Goal: Task Accomplishment & Management: Use online tool/utility

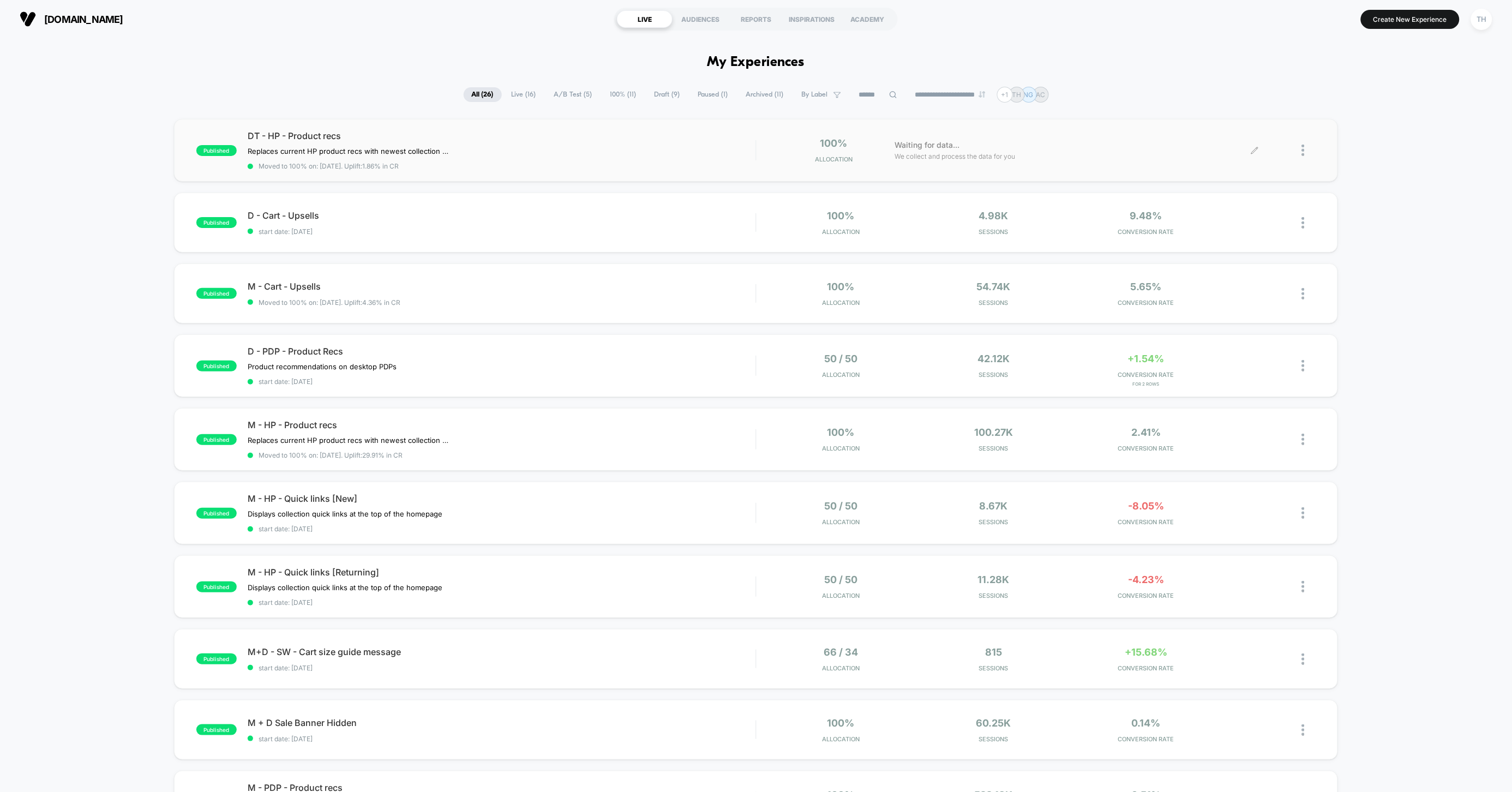
click at [1032, 149] on div "Waiting for data... We collect and process the data for you" at bounding box center [1072, 150] width 365 height 26
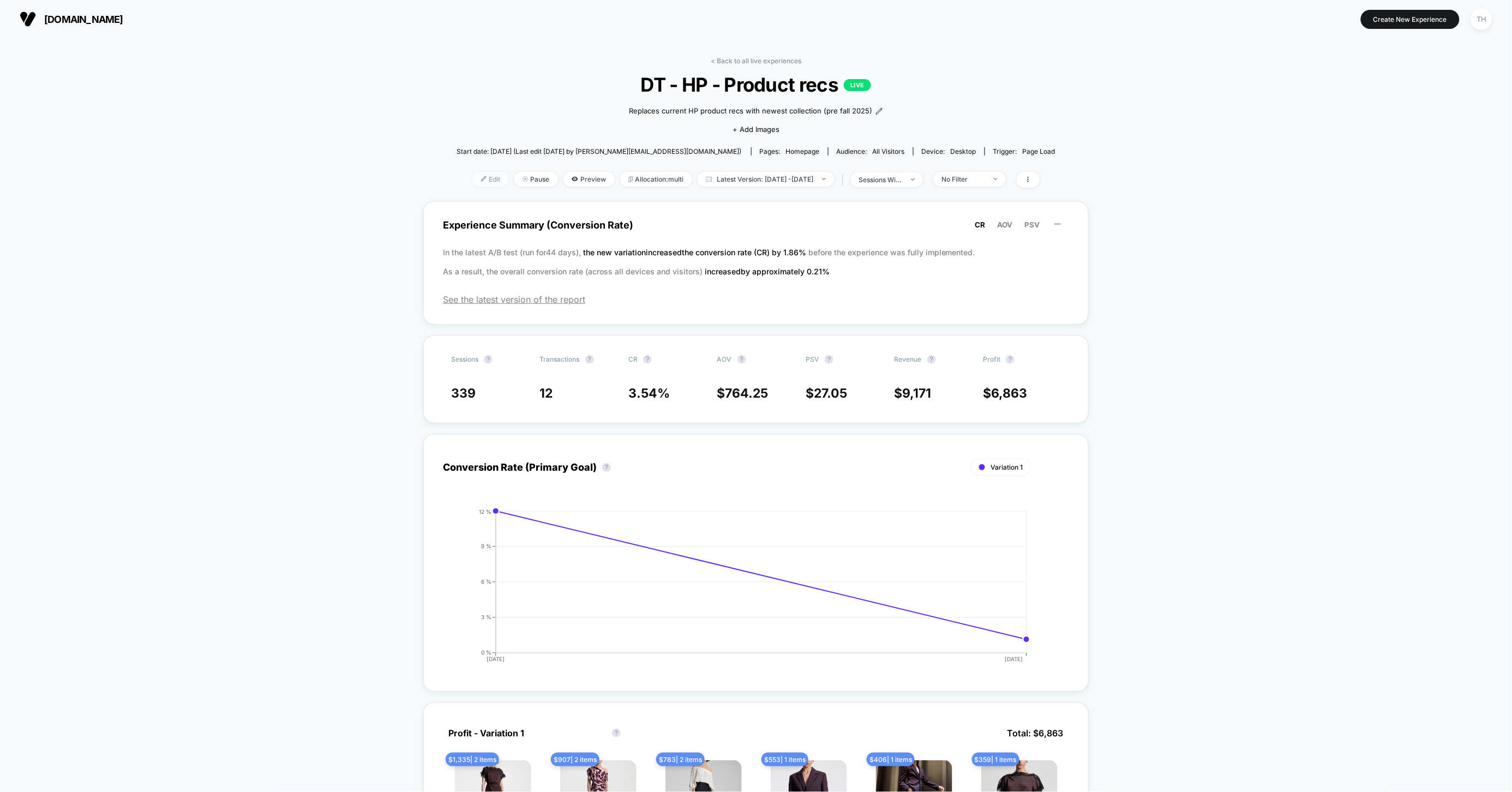
click at [481, 178] on span "Edit" at bounding box center [491, 179] width 36 height 15
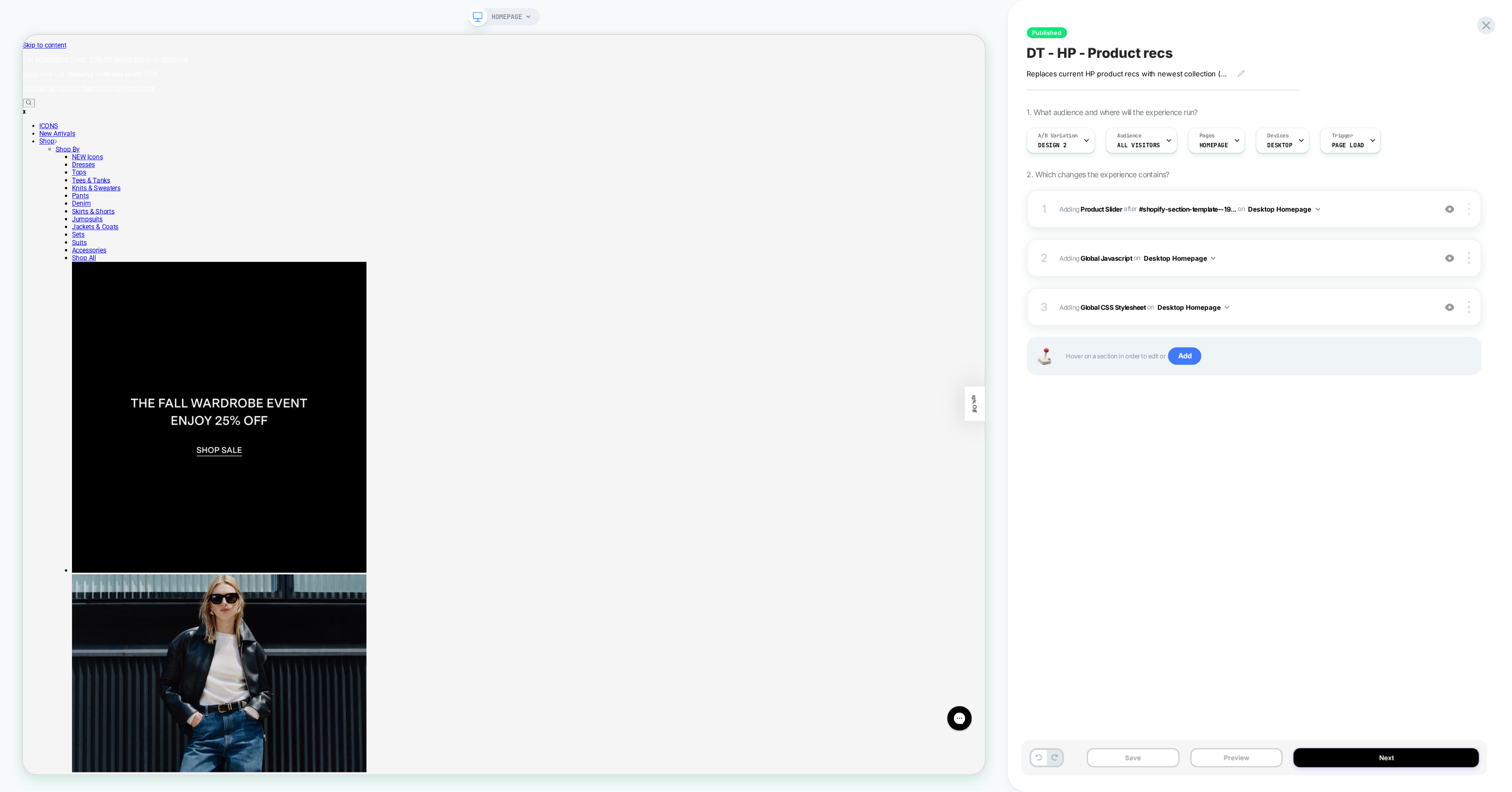
click at [1471, 209] on div at bounding box center [1471, 209] width 21 height 12
click at [1422, 168] on div "Replace Position" at bounding box center [1405, 160] width 97 height 30
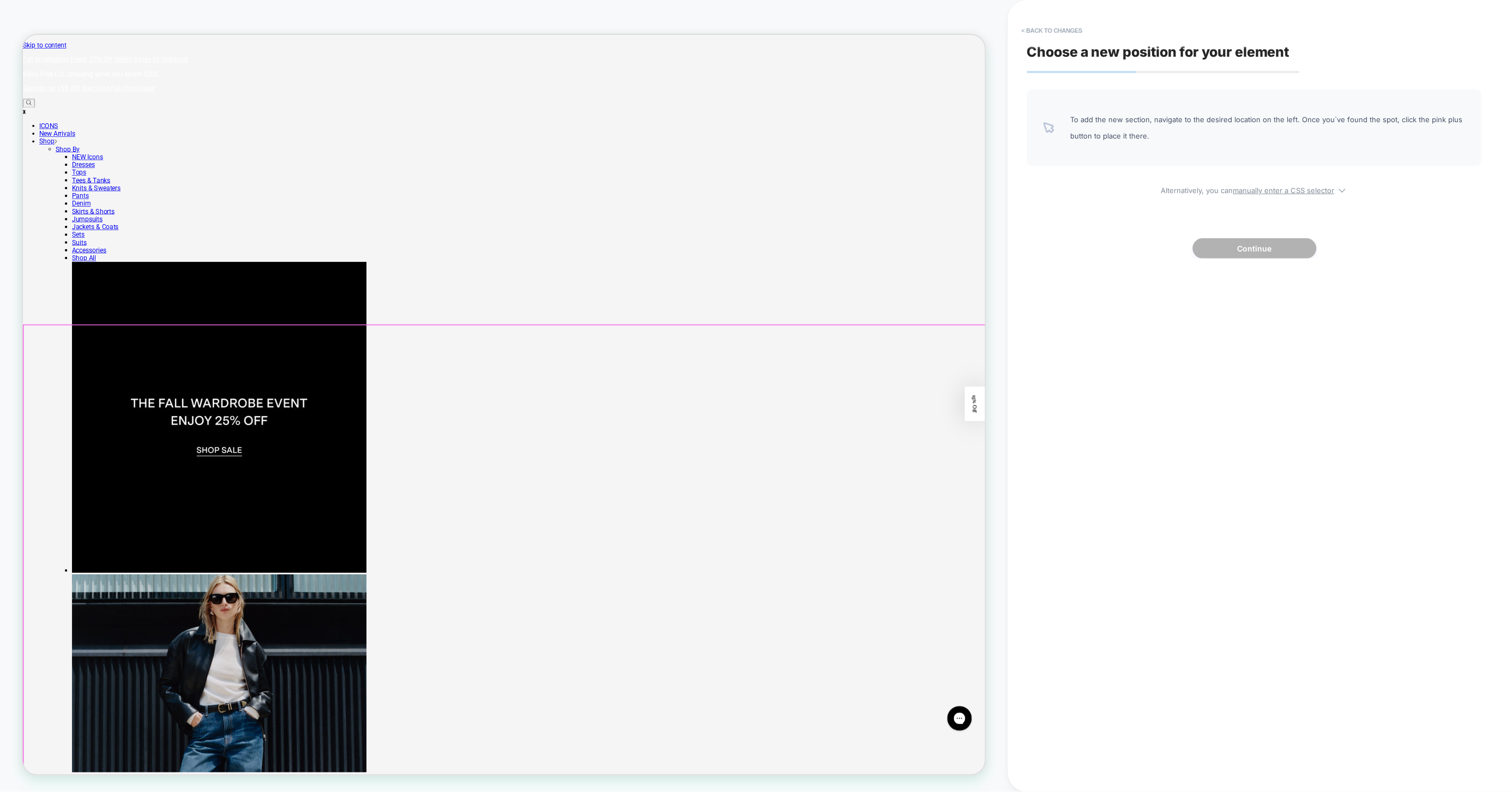
click at [1098, 740] on div at bounding box center [666, 791] width 1285 height 739
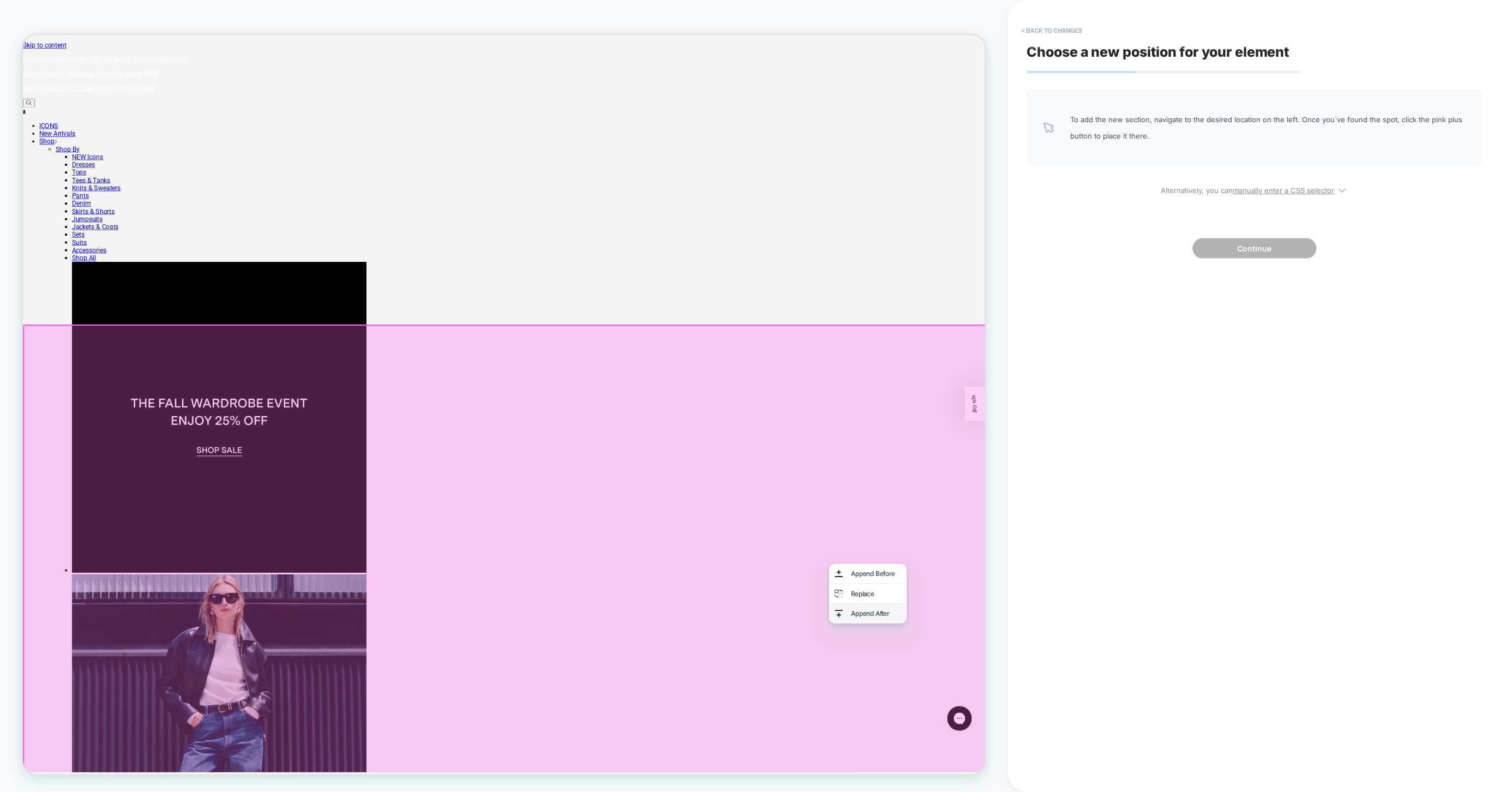
click at [1110, 791] on img at bounding box center [1111, 806] width 11 height 15
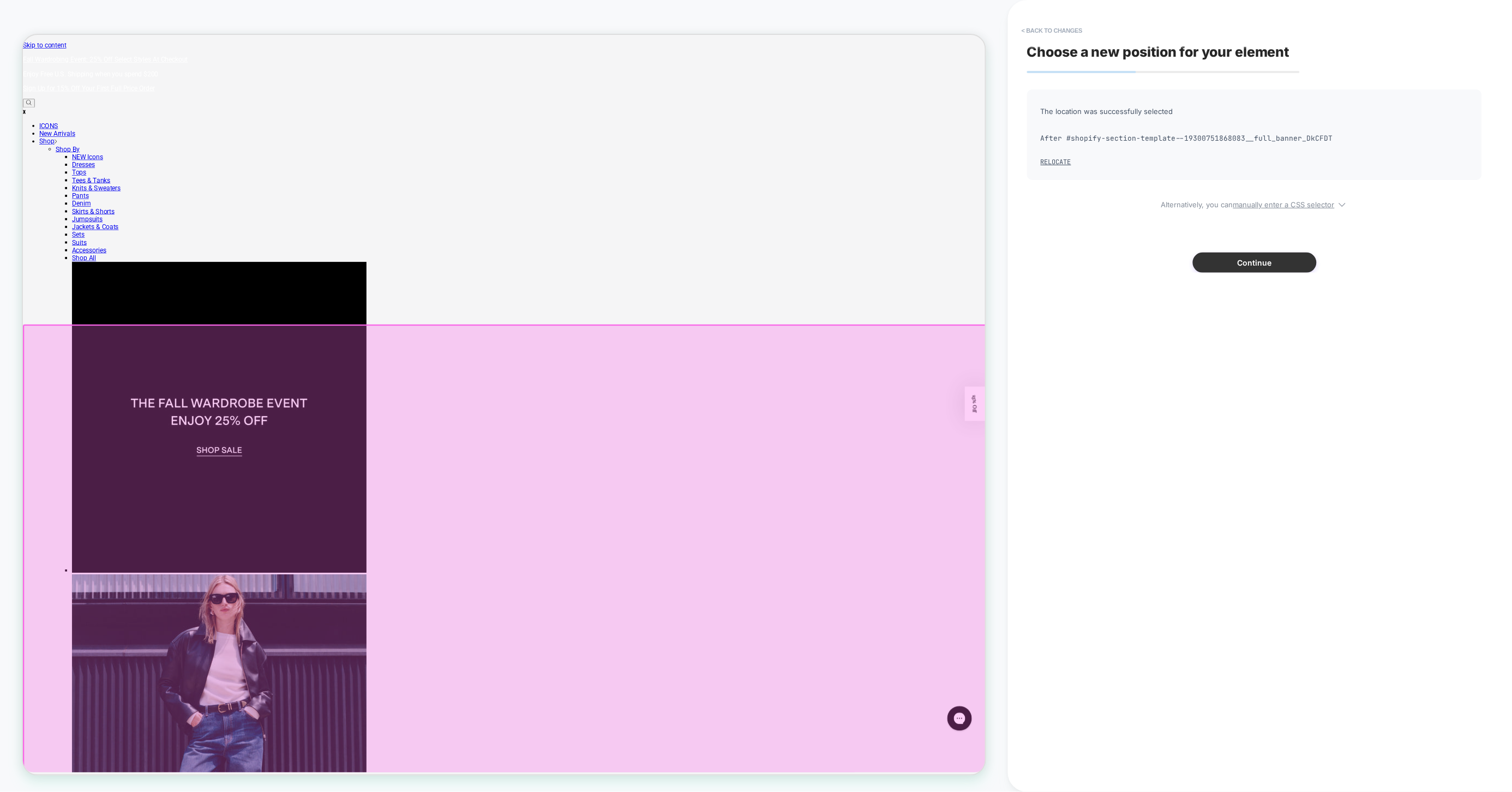
click at [1214, 269] on button "Continue" at bounding box center [1254, 262] width 124 height 20
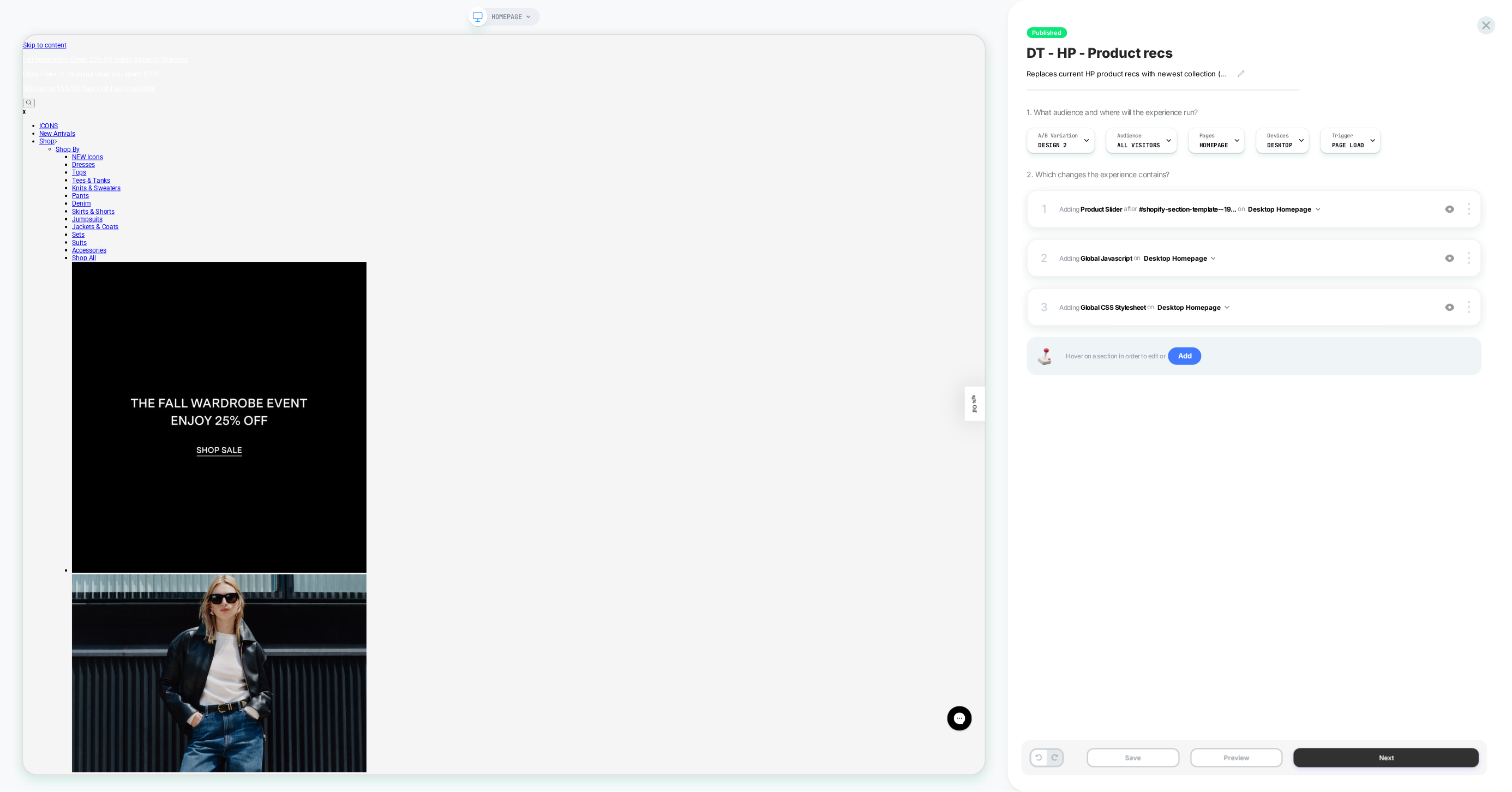
click at [1365, 757] on button "Next" at bounding box center [1386, 758] width 186 height 19
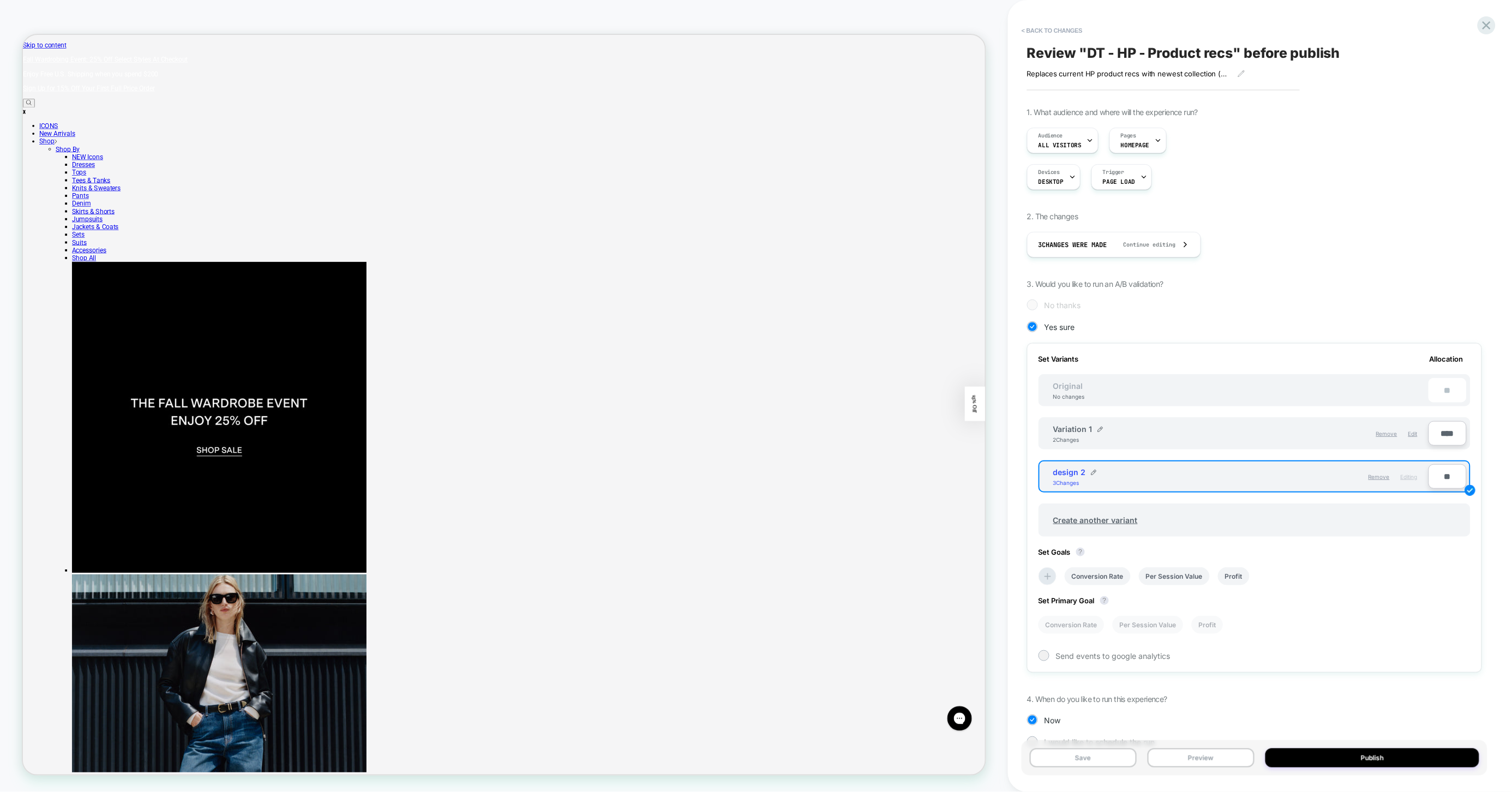
click at [1283, 436] on div "Remove Edit" at bounding box center [1332, 434] width 182 height 19
click at [1350, 760] on button "Publish" at bounding box center [1373, 758] width 214 height 19
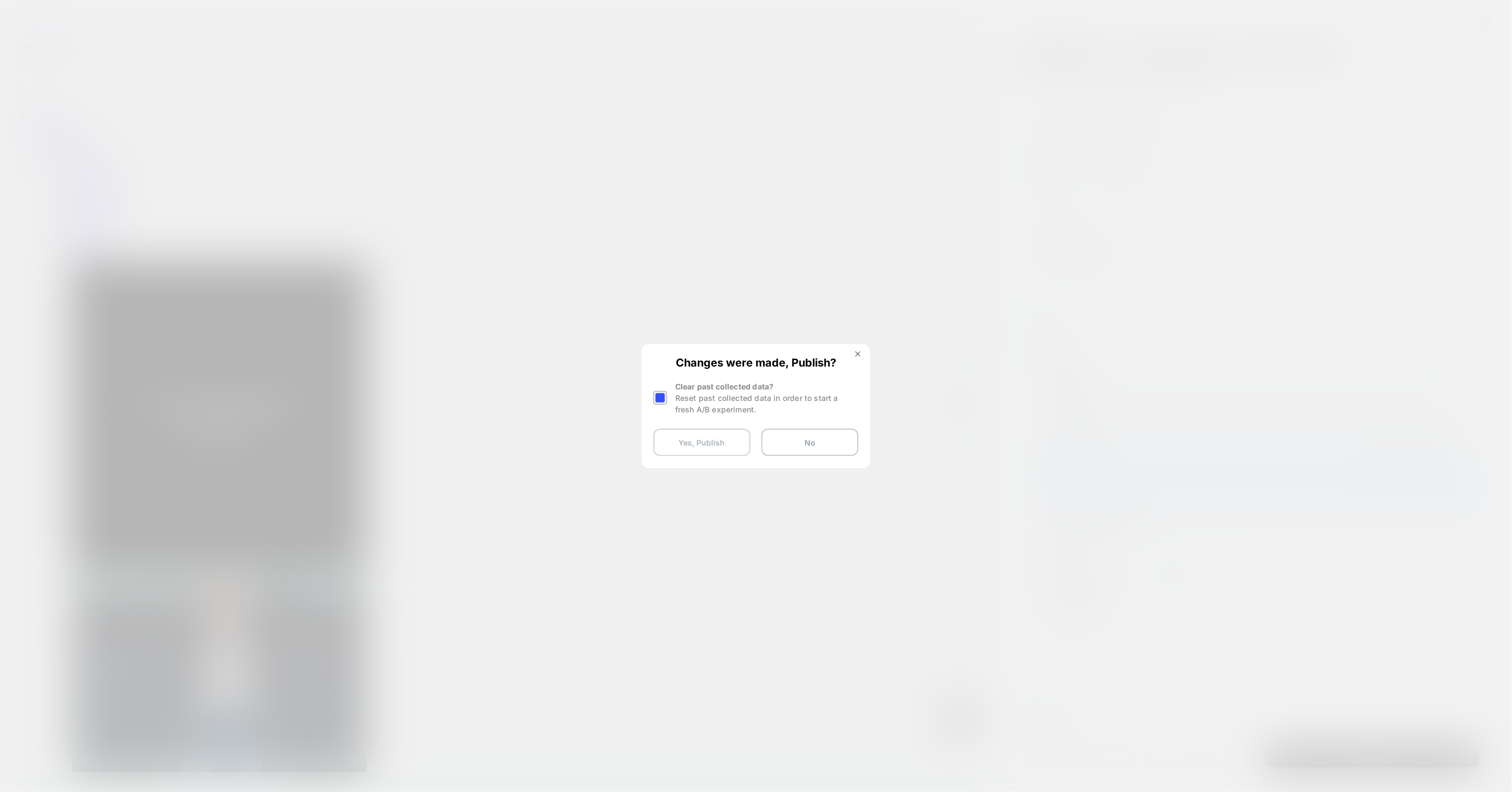
click at [732, 442] on button "Yes, Publish" at bounding box center [701, 443] width 97 height 28
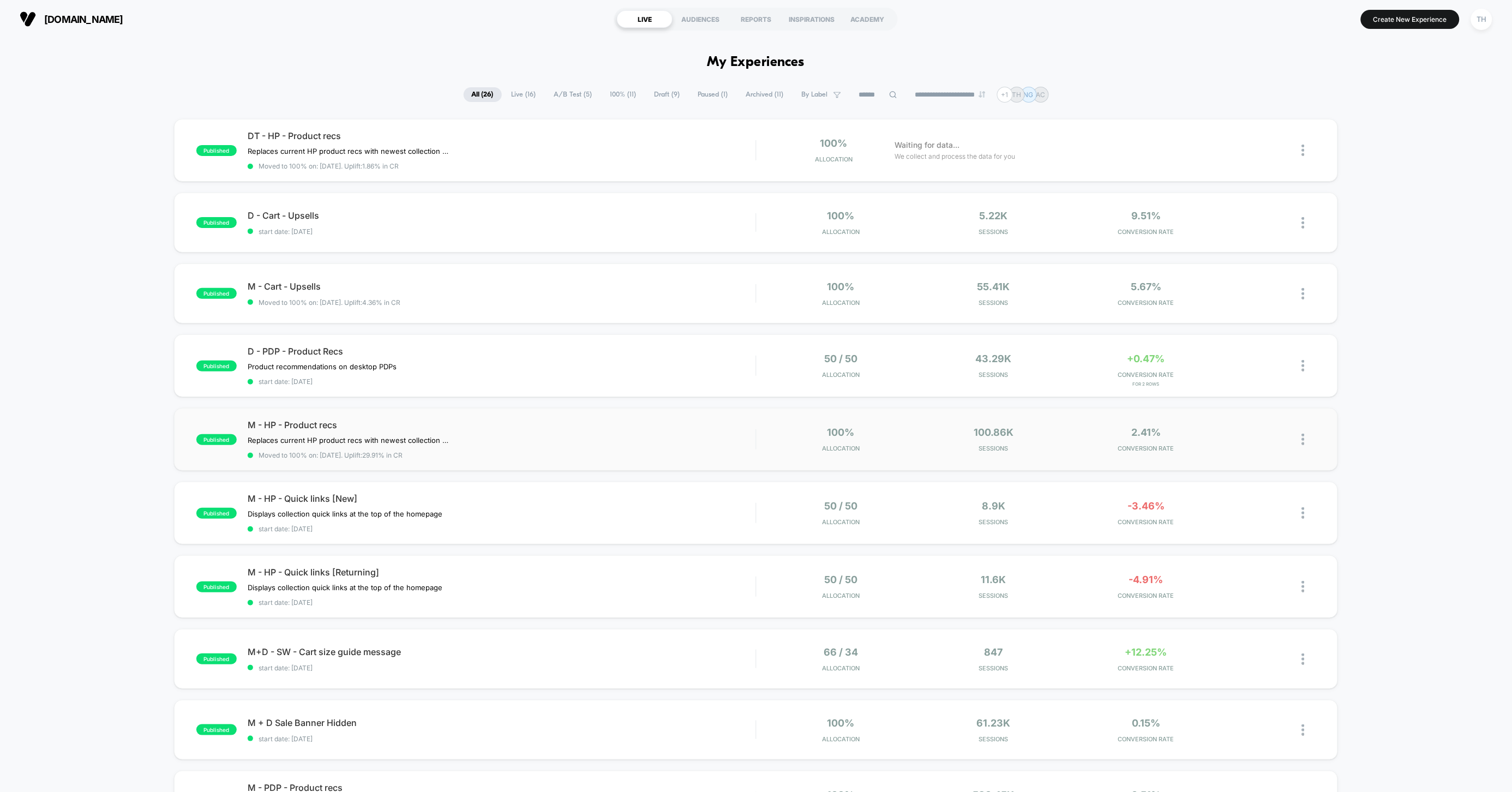
click at [1303, 440] on img at bounding box center [1303, 439] width 3 height 12
click at [1254, 374] on div "Edit" at bounding box center [1248, 377] width 98 height 25
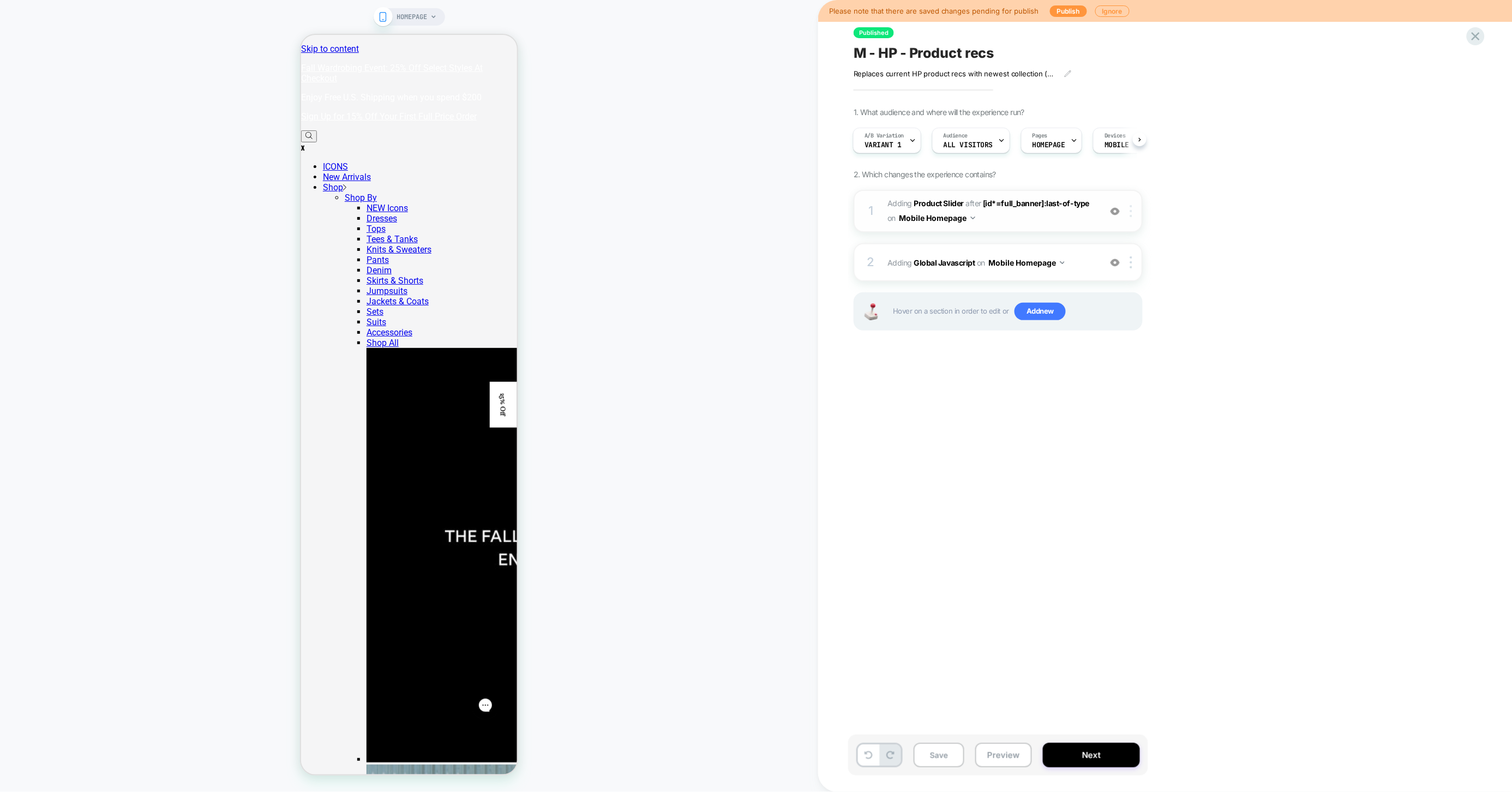
click at [1132, 212] on div at bounding box center [1133, 211] width 18 height 12
click at [1135, 326] on div "Replace Position" at bounding box center [1132, 327] width 97 height 30
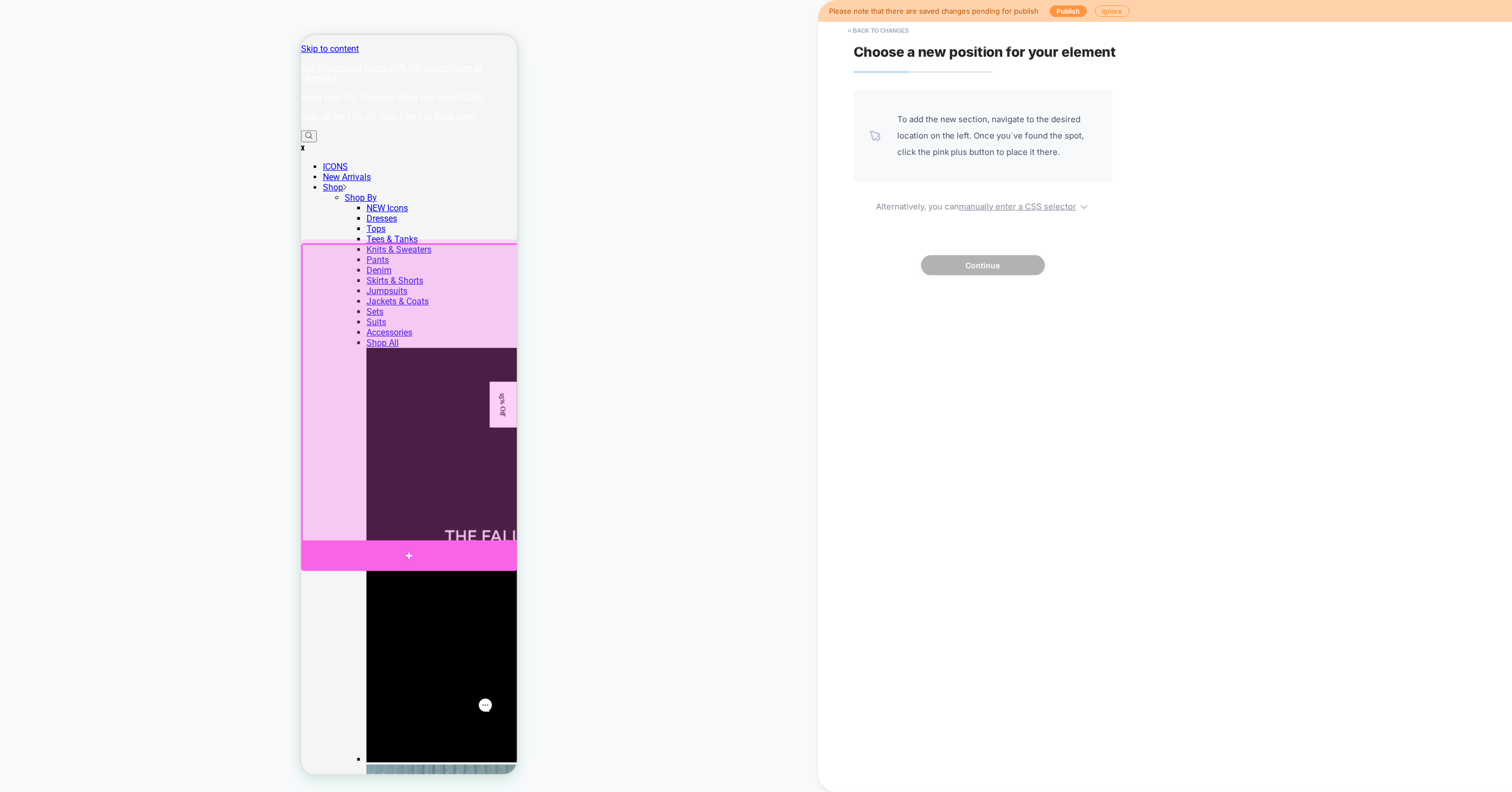
click at [415, 548] on div at bounding box center [409, 555] width 217 height 30
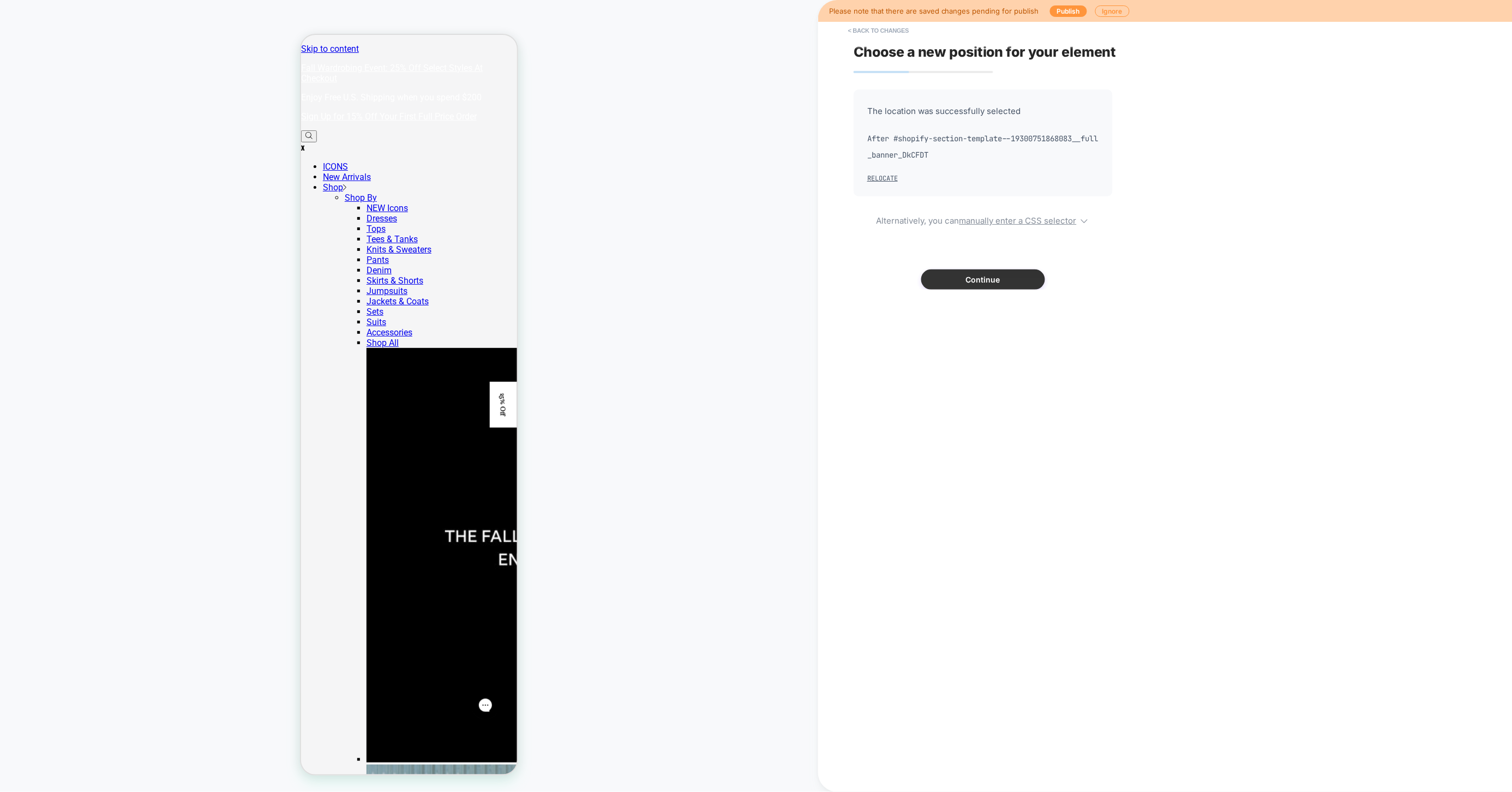
click at [1000, 280] on button "Continue" at bounding box center [982, 279] width 124 height 20
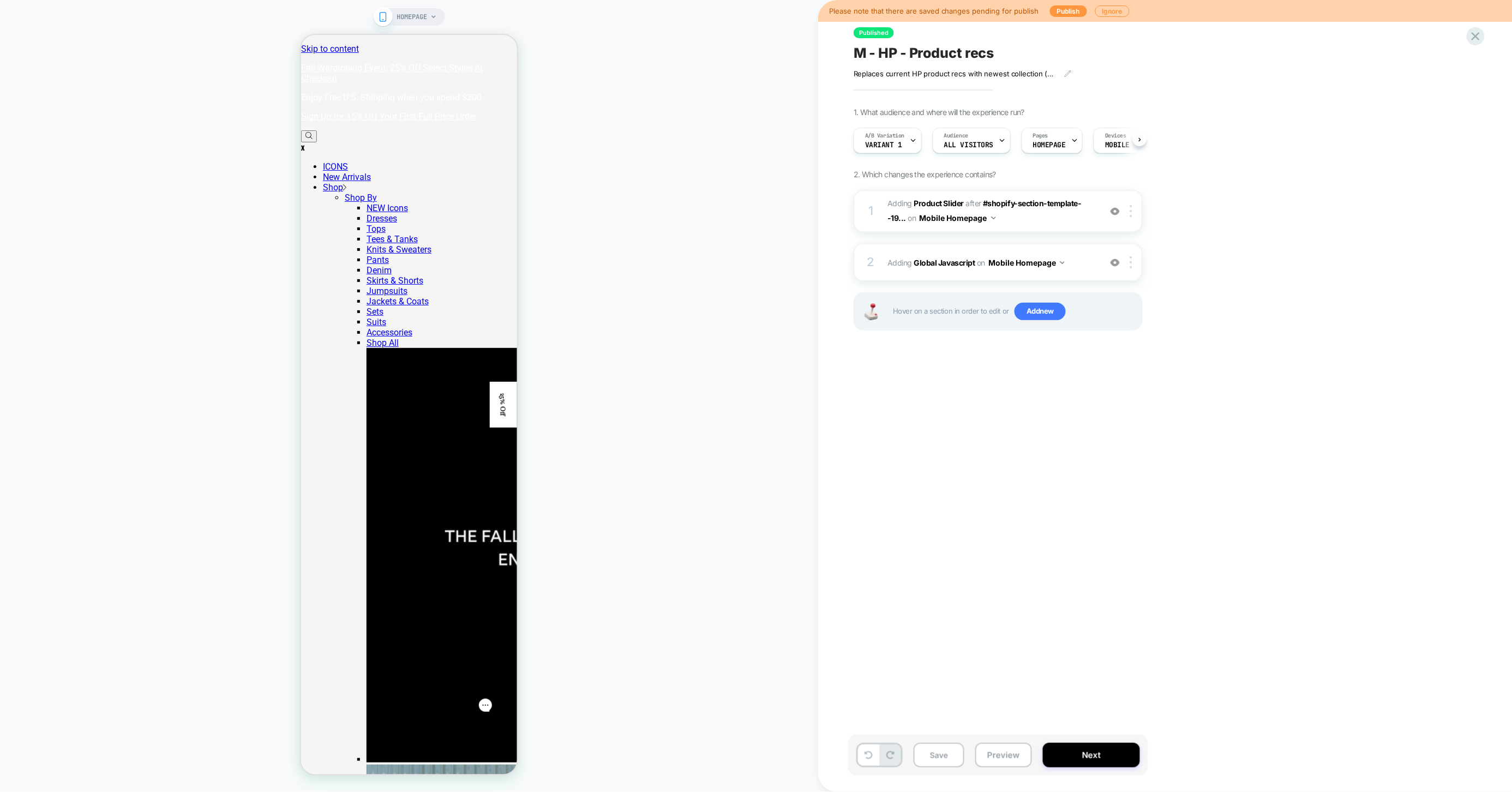
scroll to position [0, 1]
click at [1092, 755] on button "Next" at bounding box center [1092, 755] width 97 height 25
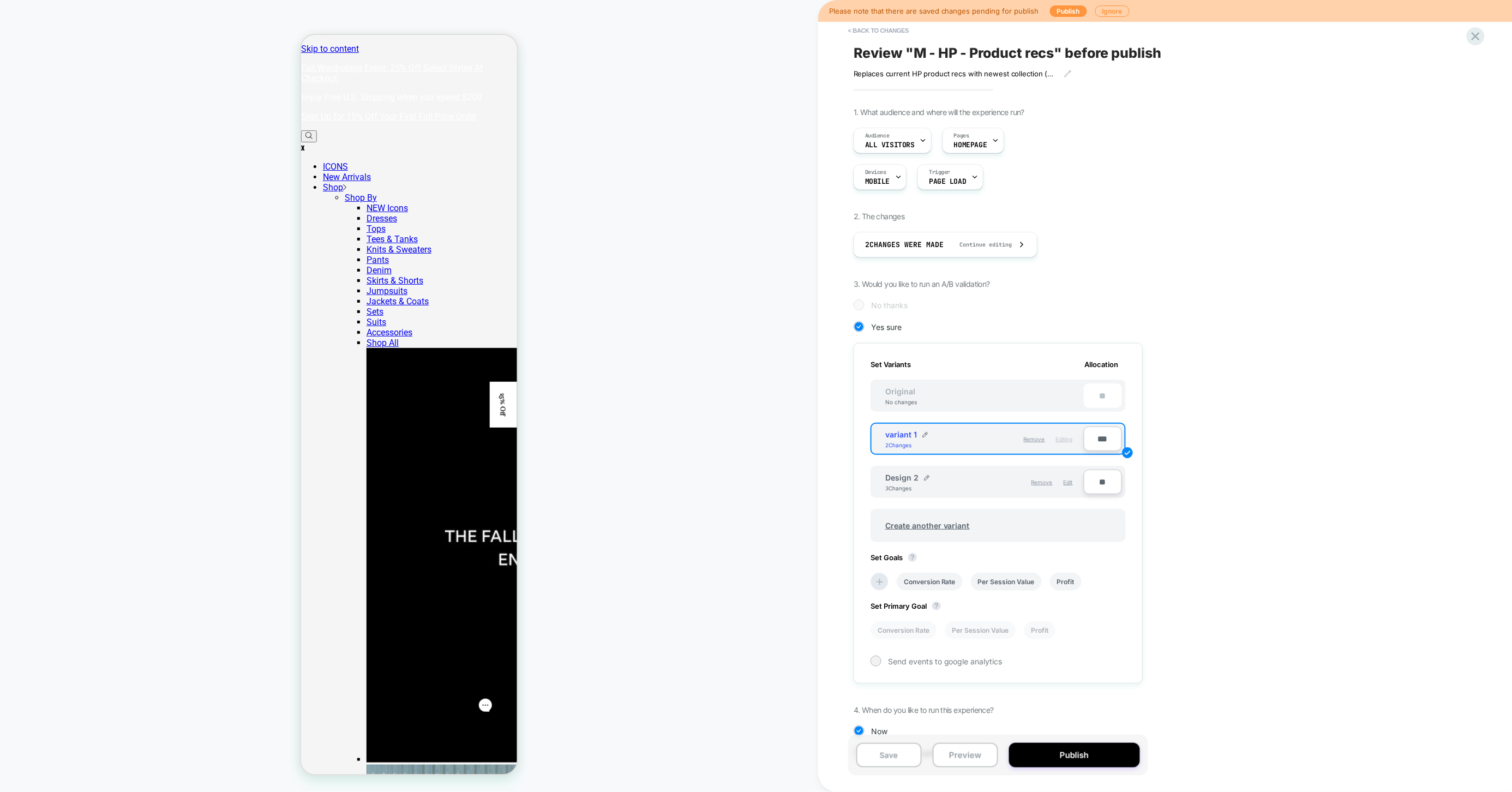
click at [1092, 755] on button "Publish" at bounding box center [1075, 755] width 131 height 25
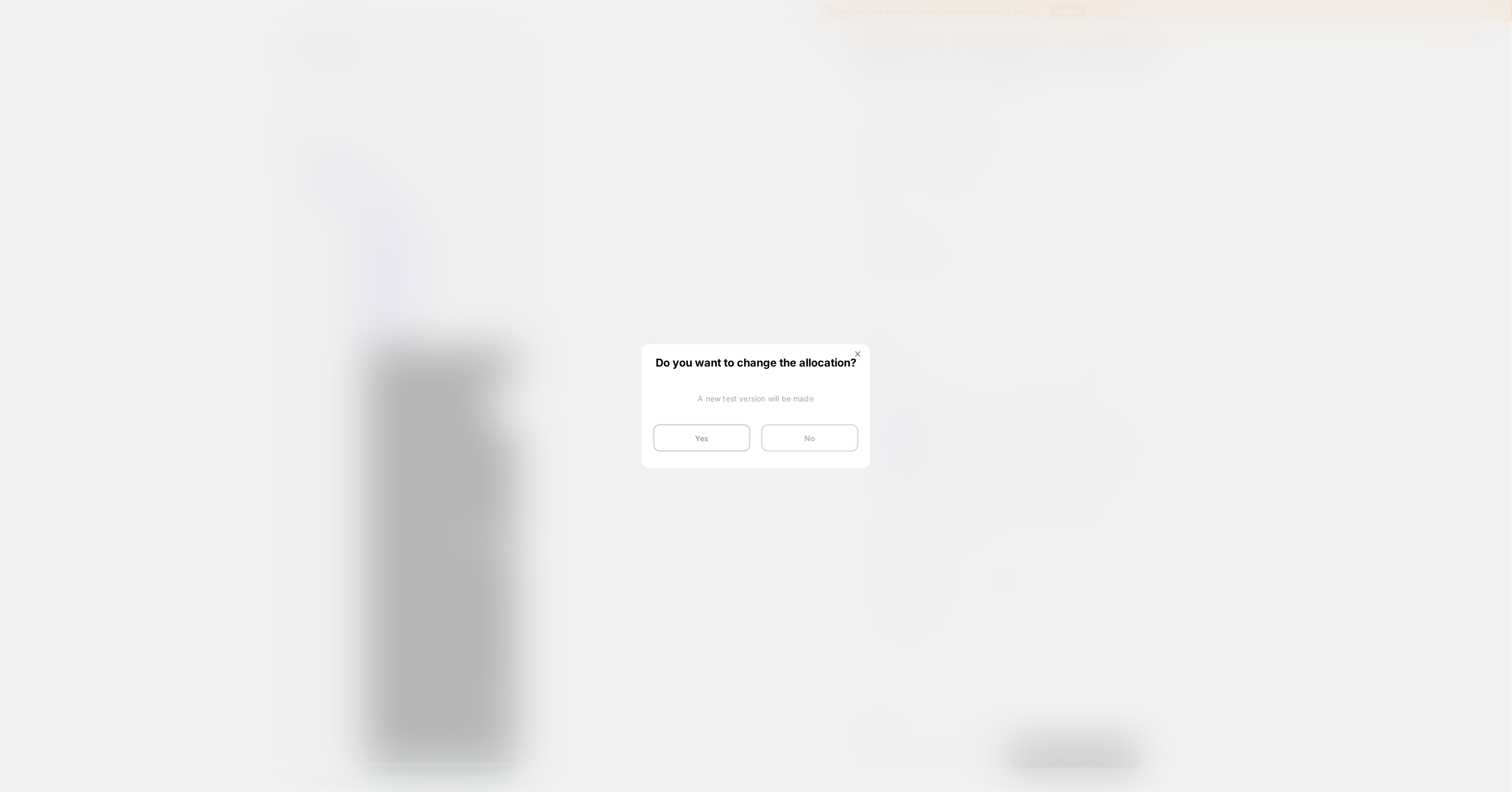
click at [799, 440] on button "No" at bounding box center [810, 438] width 97 height 28
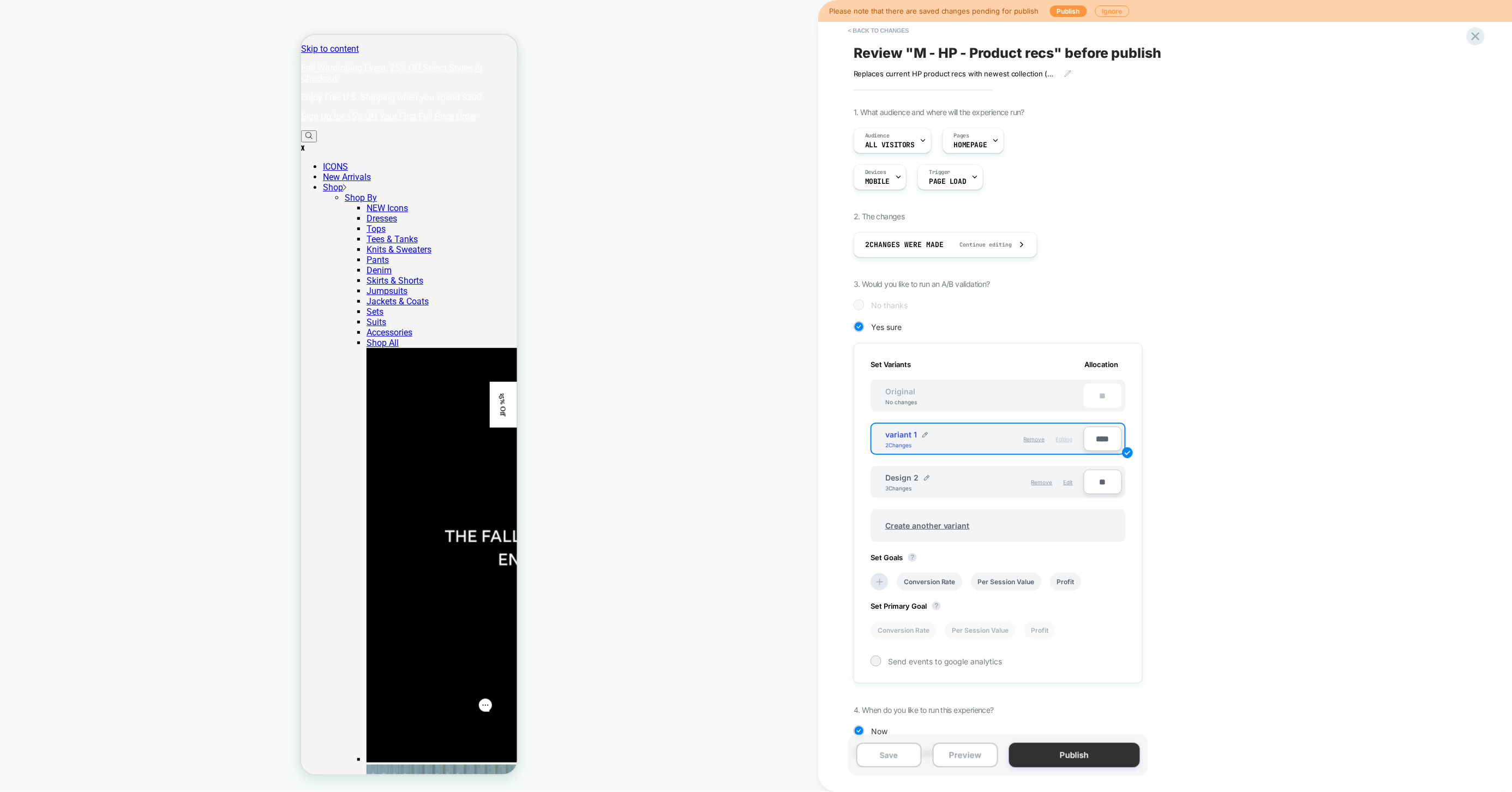
type input "****"
click at [1091, 756] on button "Publish" at bounding box center [1075, 755] width 131 height 25
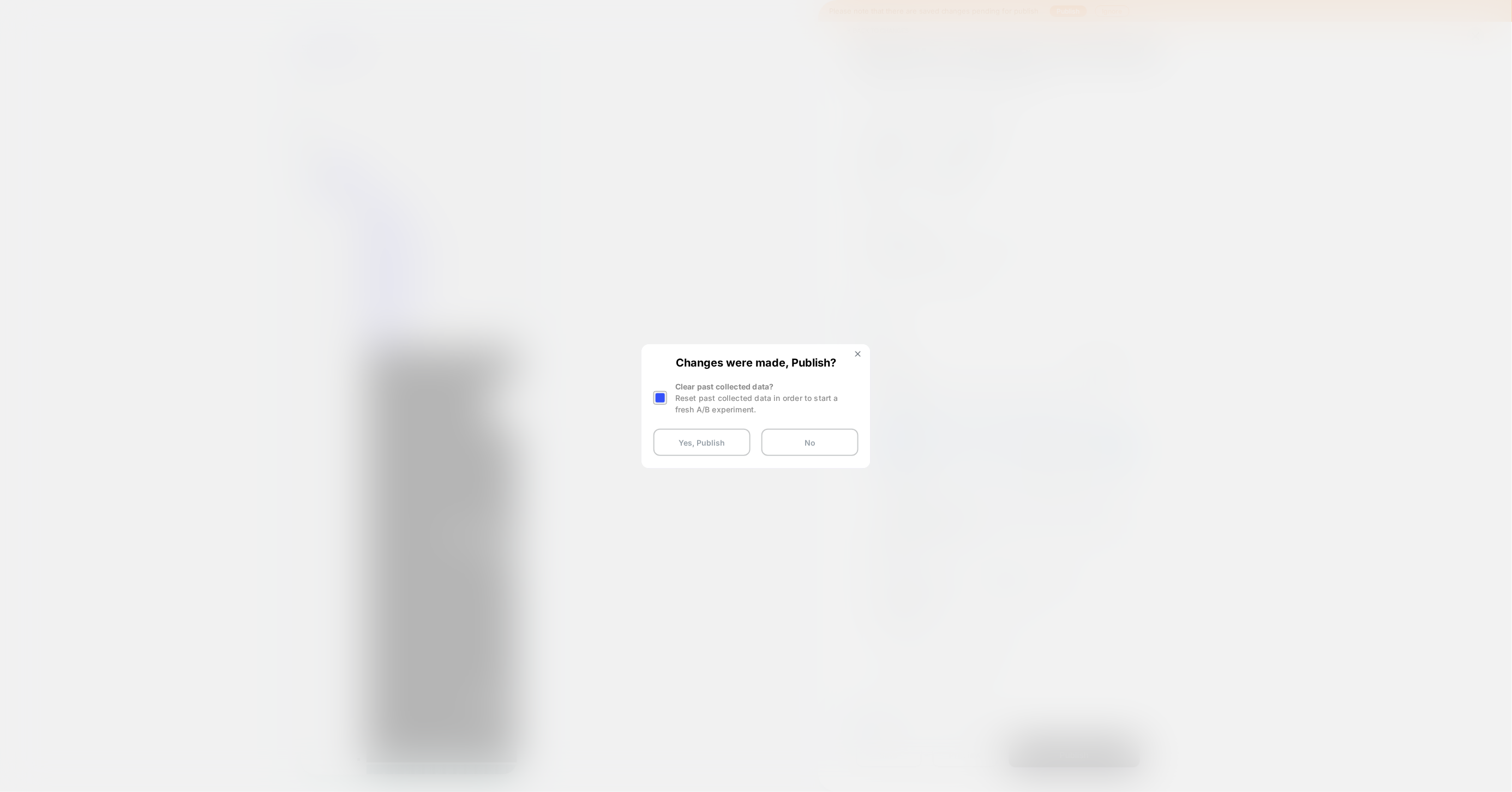
click at [672, 397] on div "Clear past collected data? Reset past collected data in order to start a fresh …" at bounding box center [755, 398] width 205 height 35
click at [655, 389] on div at bounding box center [661, 398] width 17 height 35
click at [657, 393] on div at bounding box center [660, 398] width 14 height 14
click at [679, 434] on button "Yes, Publish" at bounding box center [701, 443] width 97 height 28
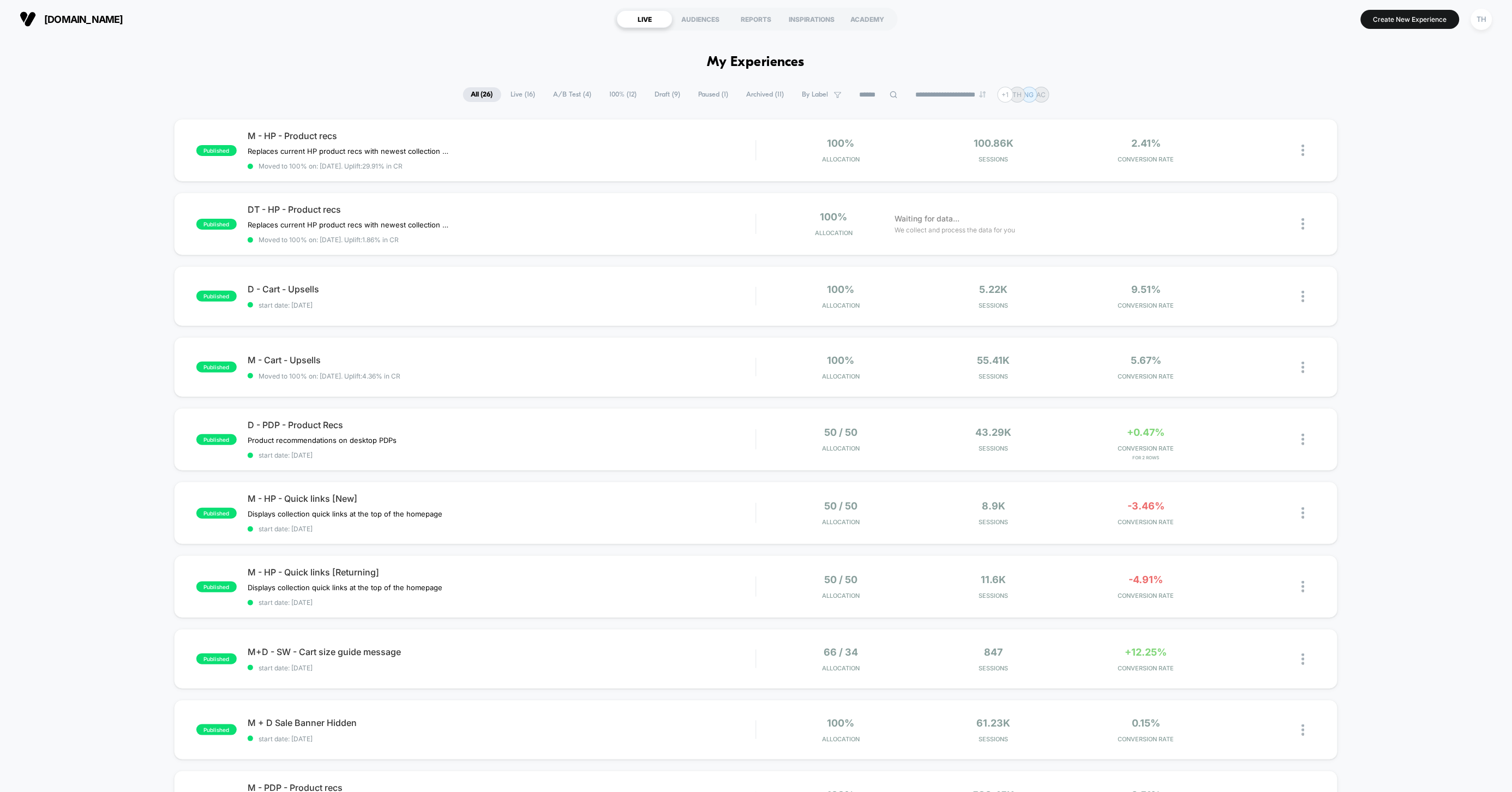
click at [107, 548] on div "published M - HP - Product recs Replaces current HP product recs with newest co…" at bounding box center [756, 574] width 1512 height 911
click at [1303, 151] on img at bounding box center [1303, 150] width 3 height 12
click at [1263, 84] on div "Edit" at bounding box center [1248, 88] width 98 height 25
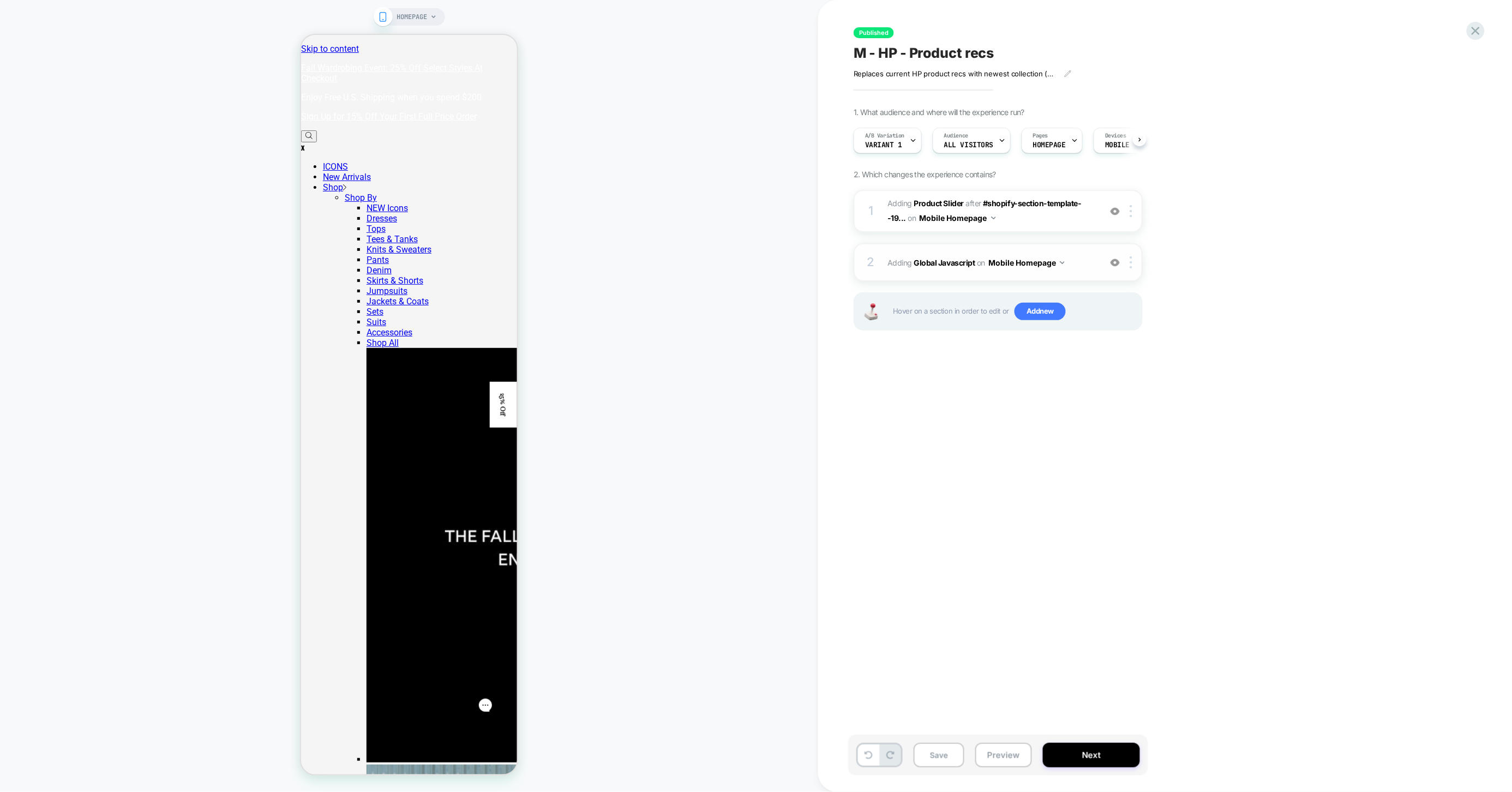
scroll to position [0, 1]
click at [1135, 214] on div at bounding box center [1133, 211] width 18 height 12
click at [1128, 302] on div "Duplicate" at bounding box center [1132, 297] width 97 height 30
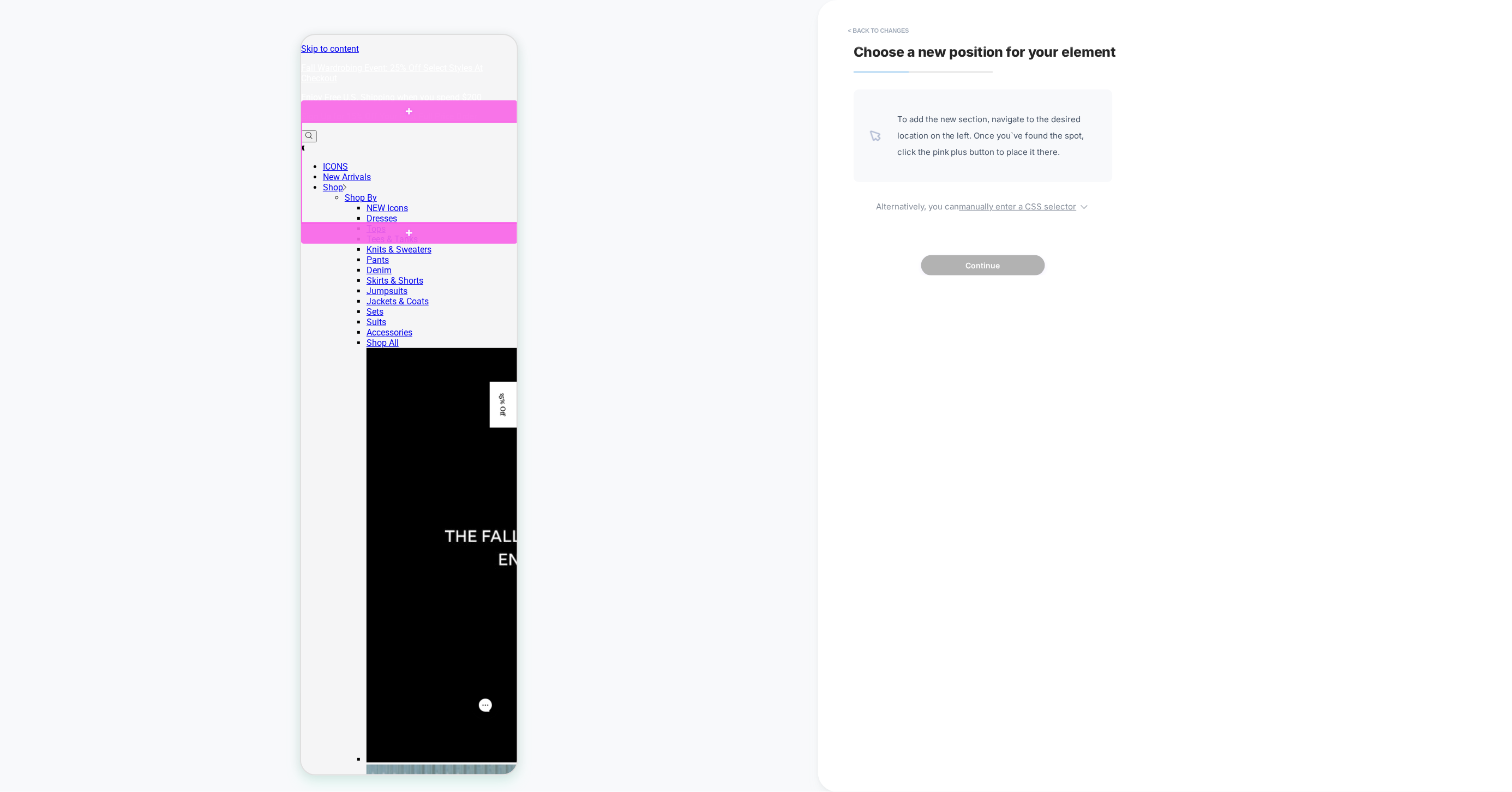
click at [435, 219] on div at bounding box center [410, 172] width 217 height 100
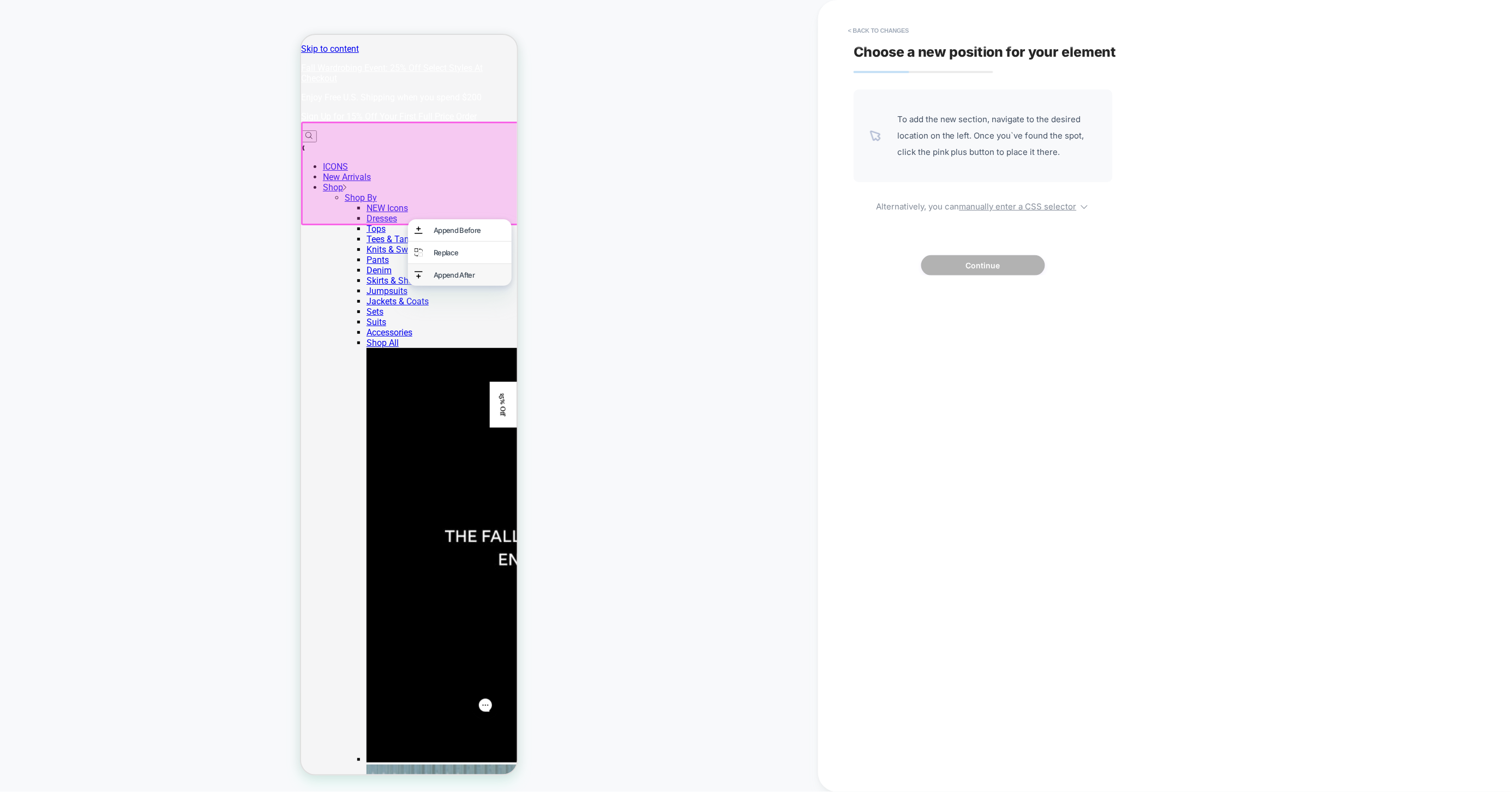
click at [425, 274] on div "Append After" at bounding box center [459, 275] width 104 height 22
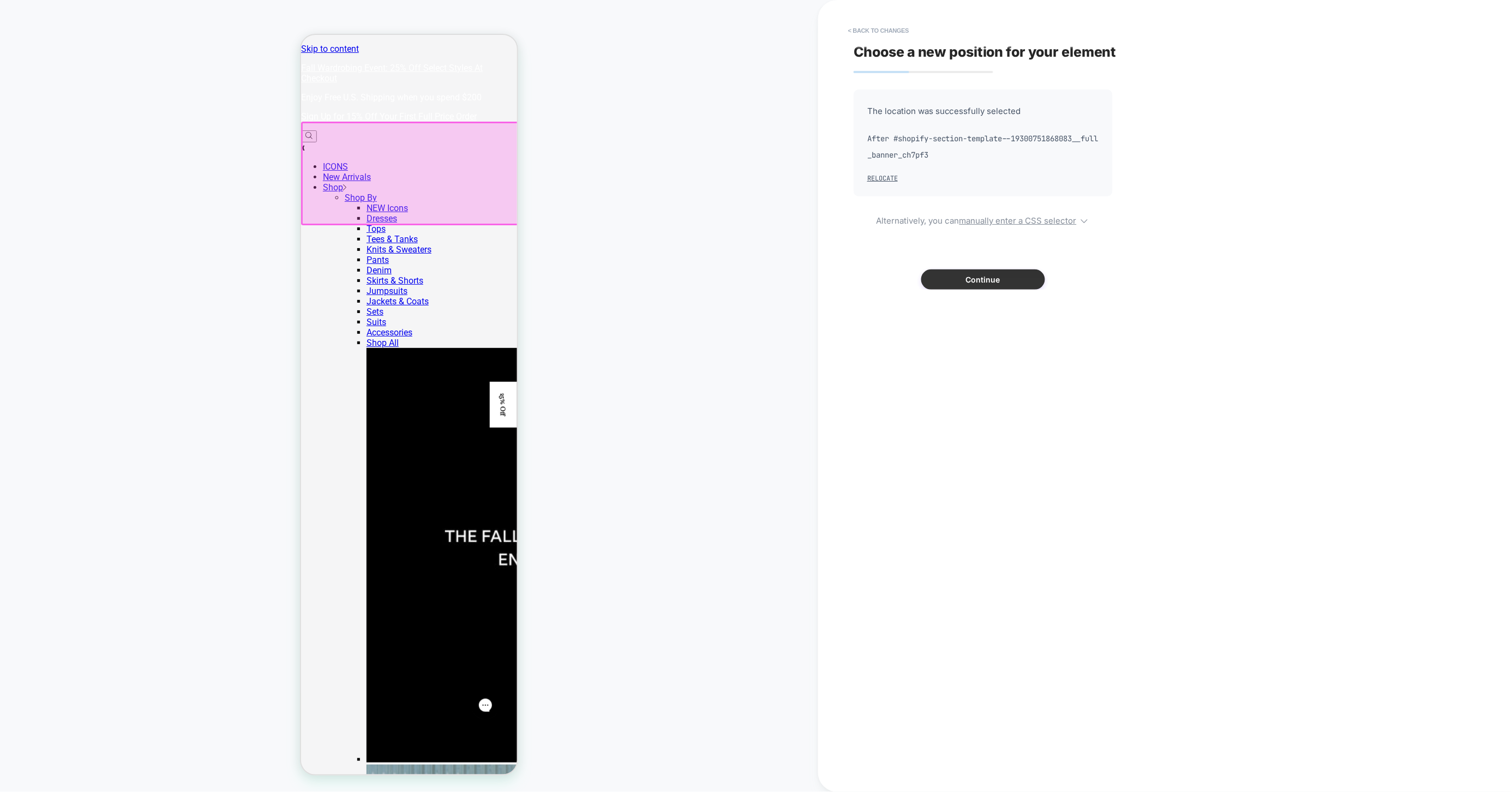
click at [1021, 280] on button "Continue" at bounding box center [982, 279] width 124 height 20
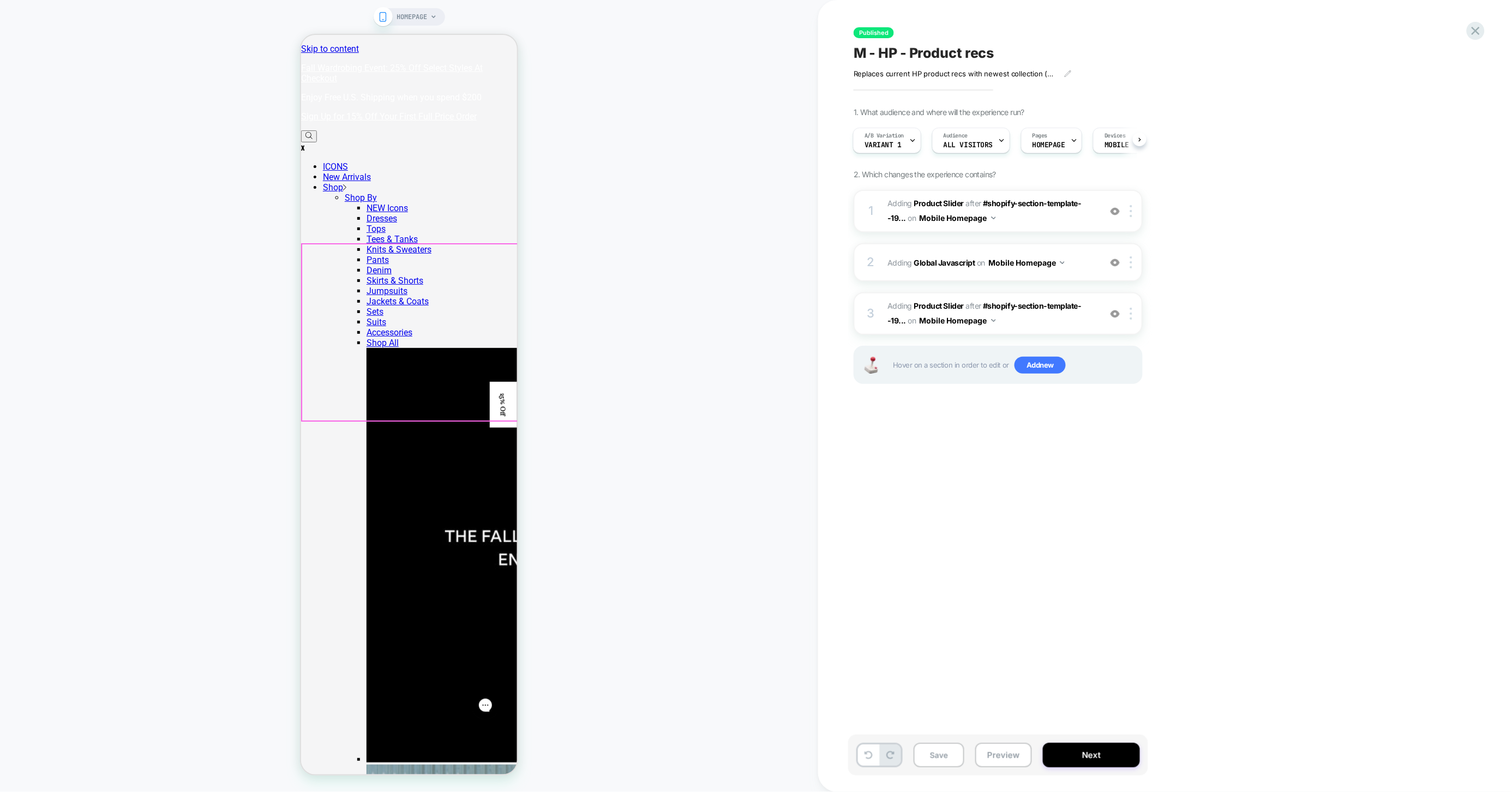
click at [939, 301] on b "Product Slider" at bounding box center [939, 305] width 50 height 9
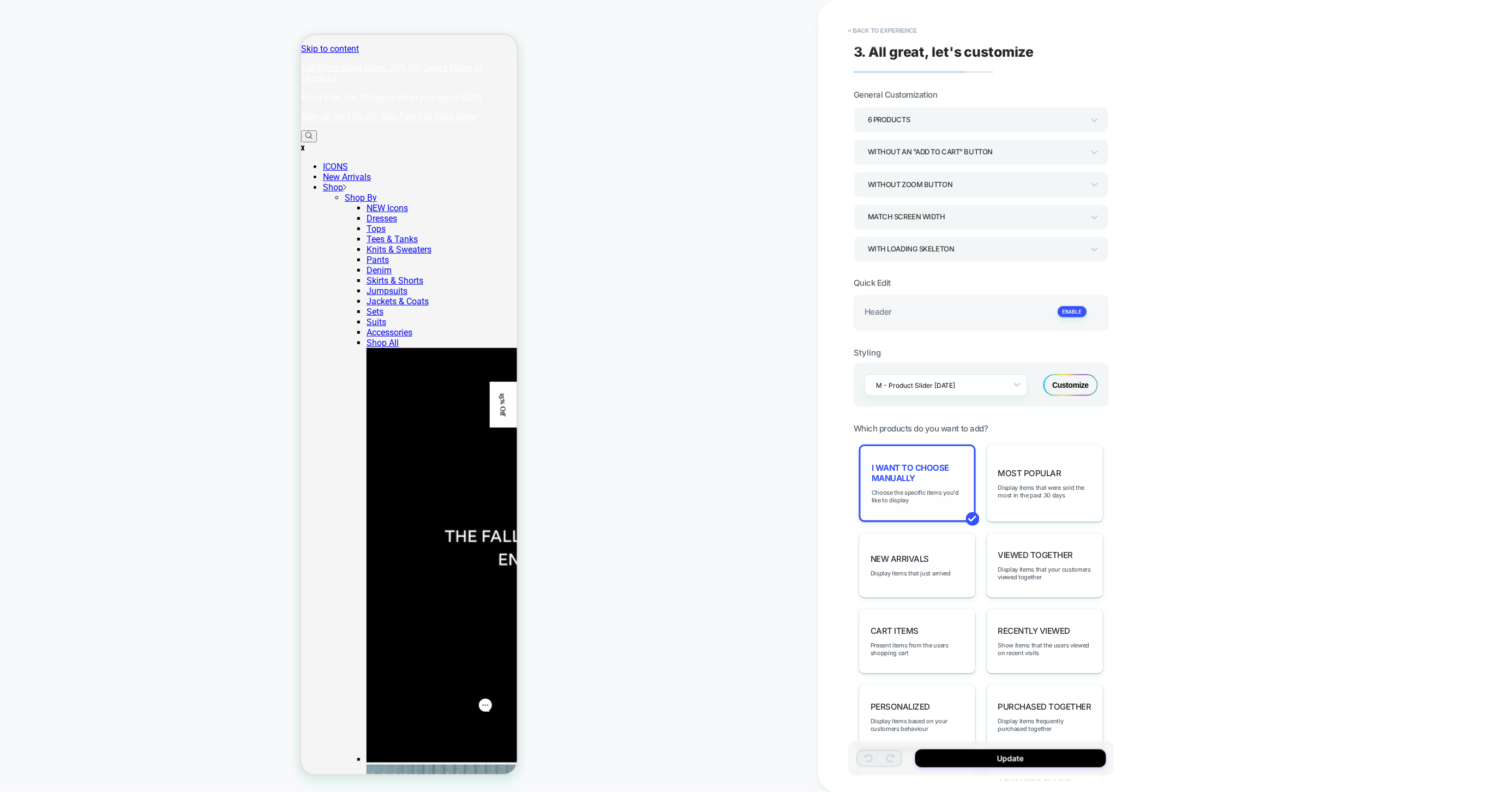
click at [929, 481] on div "I want to choose manually Choose the specific items you'd like to display" at bounding box center [917, 483] width 117 height 77
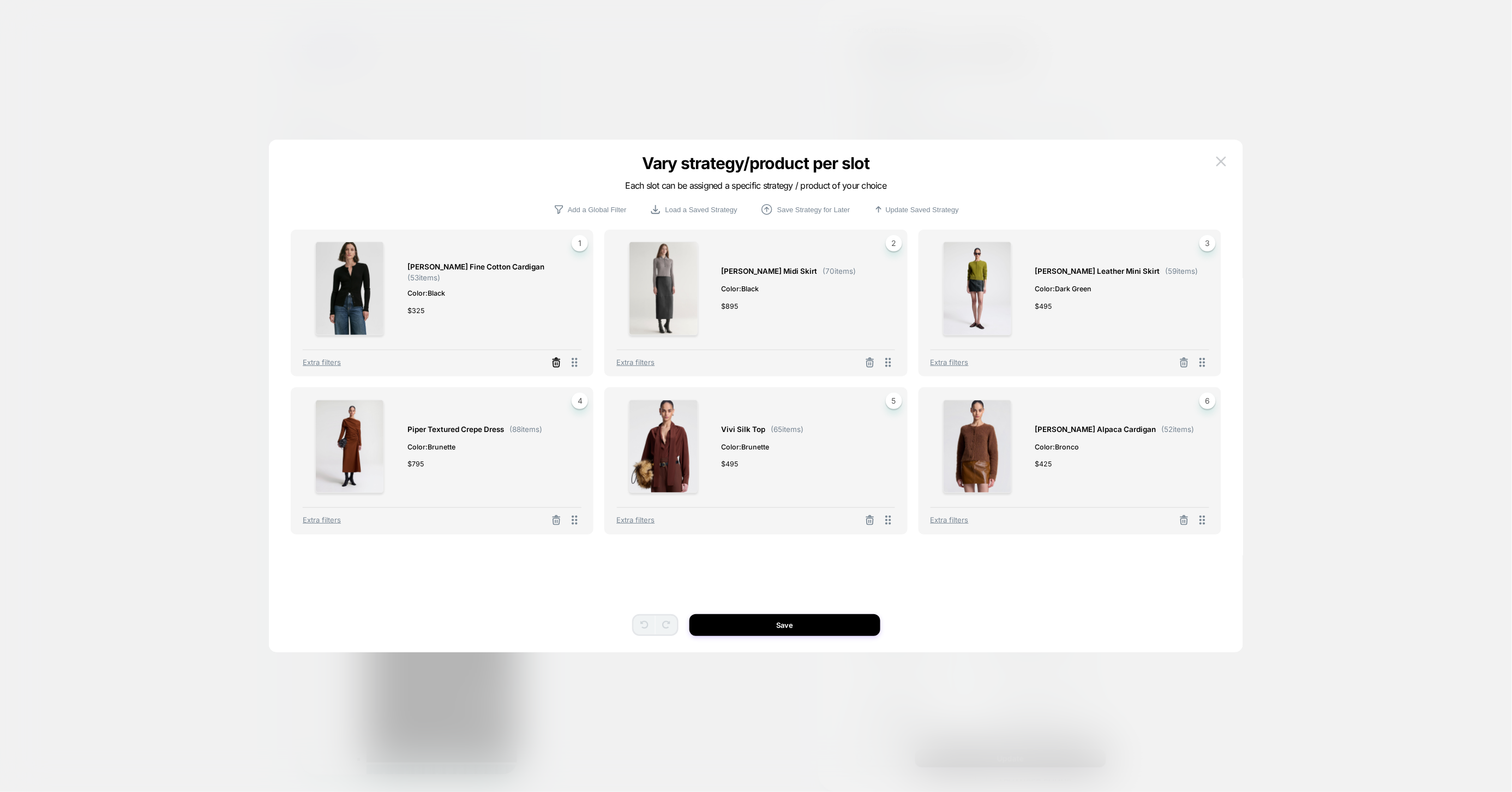
click at [557, 365] on icon at bounding box center [556, 363] width 11 height 11
click at [403, 320] on button "Select Product" at bounding box center [412, 313] width 60 height 20
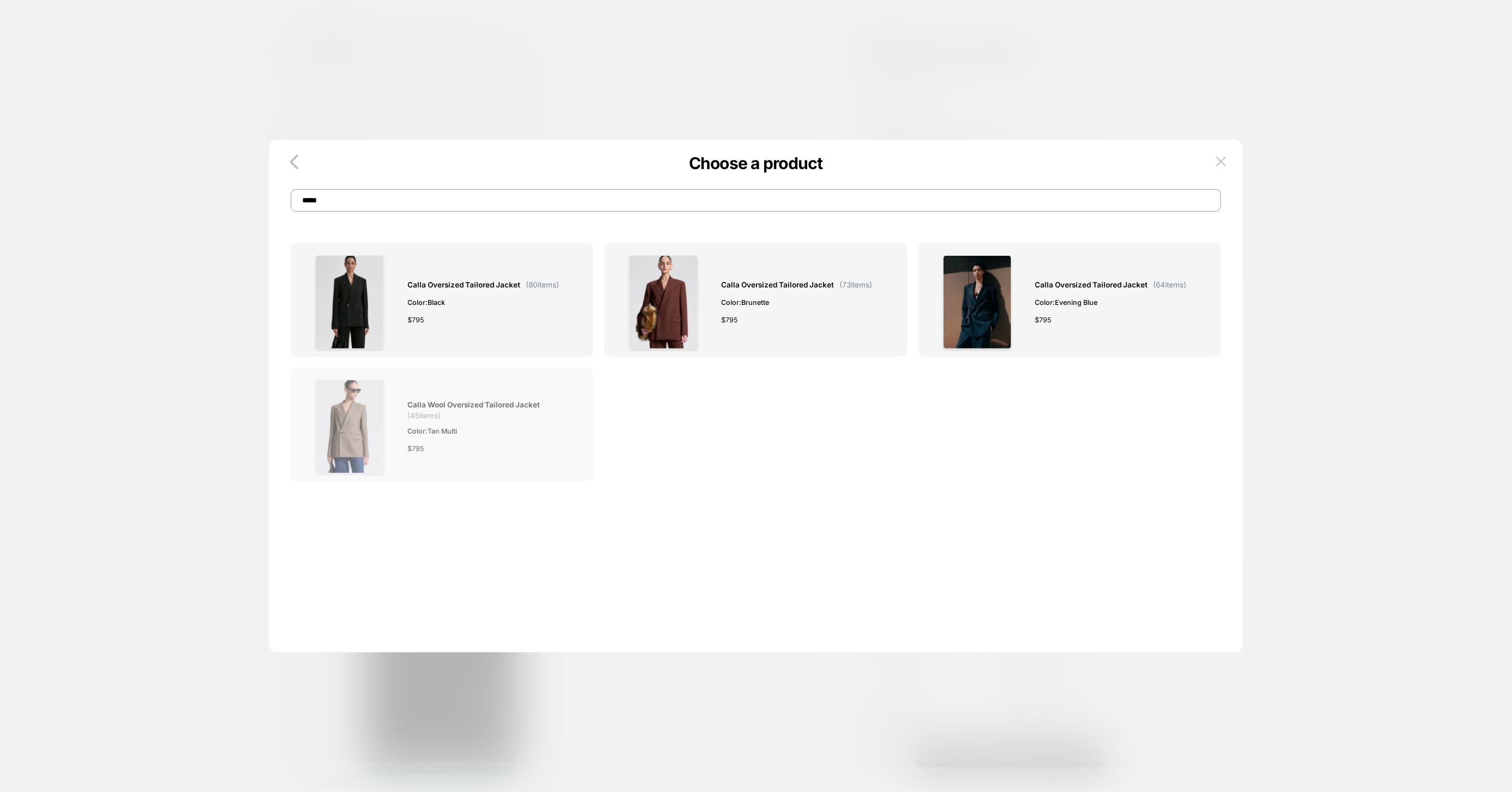
type input "*****"
click at [461, 441] on div "Calla Wool Oversized Tailored Jacket ( 45 items) Color: Tan Multi $ 795" at bounding box center [489, 427] width 163 height 94
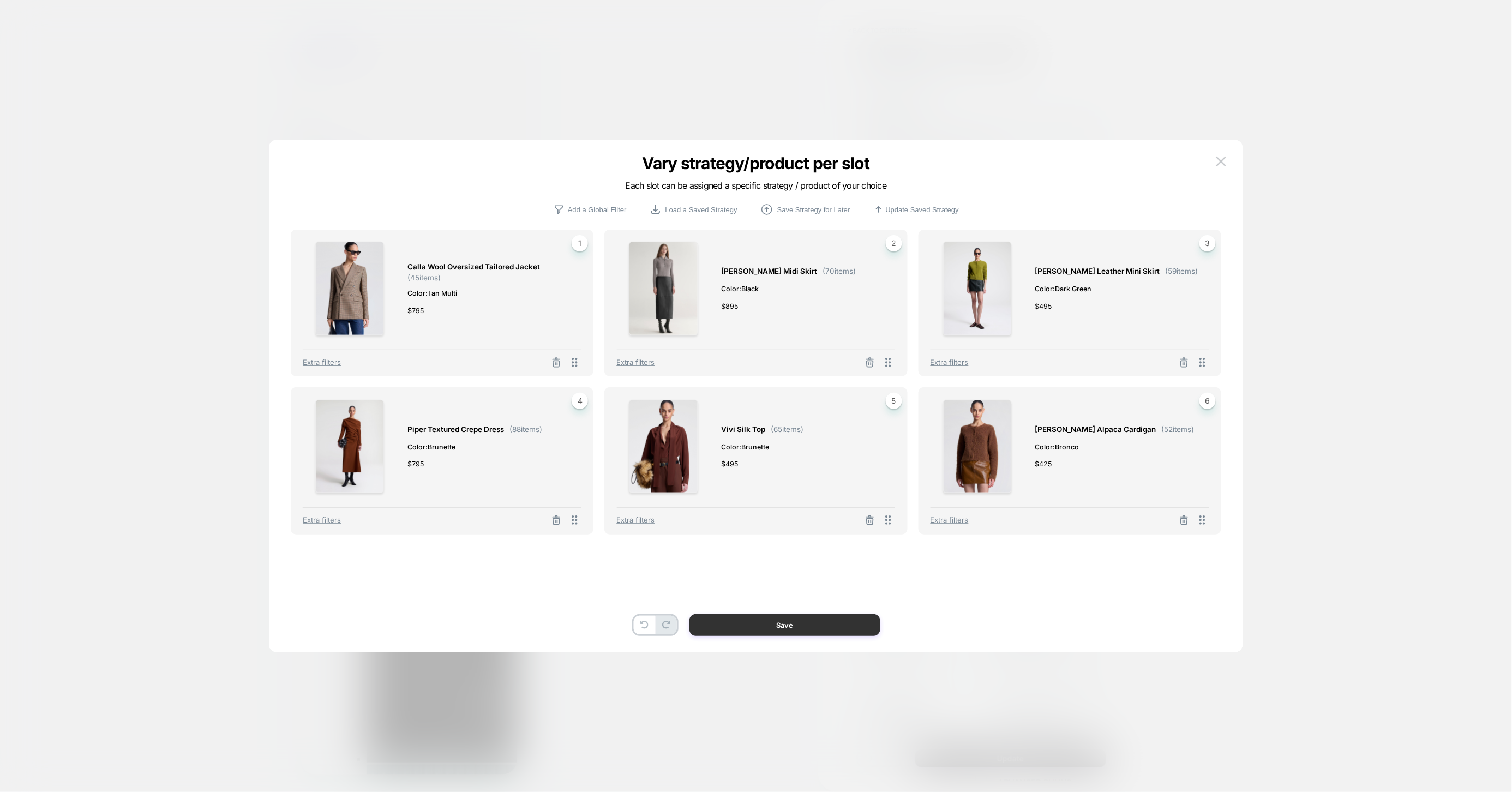
click at [818, 624] on button "Save" at bounding box center [785, 626] width 191 height 22
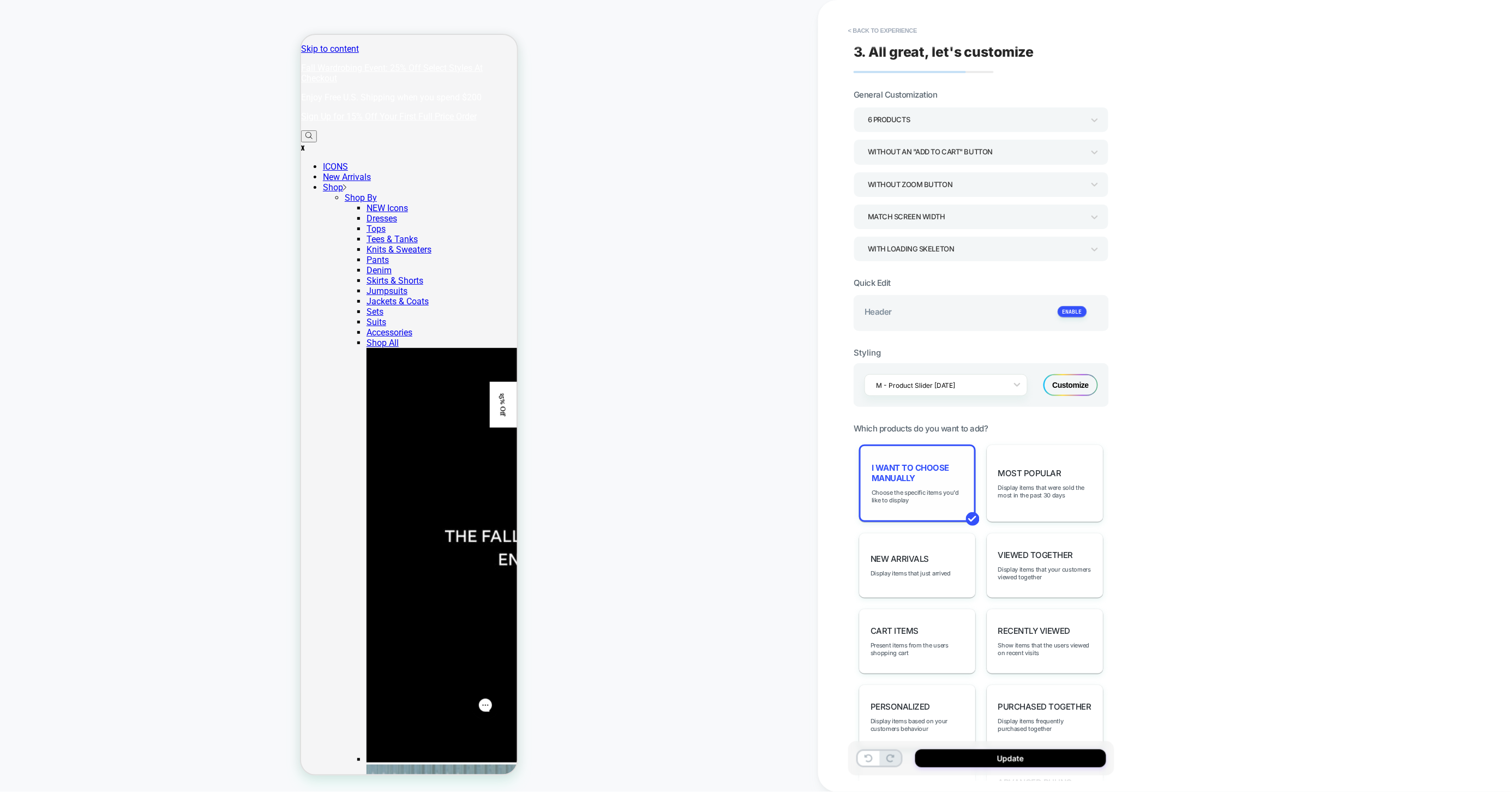
click at [923, 481] on div "I want to choose manually Choose the specific items you'd like to display" at bounding box center [917, 483] width 117 height 77
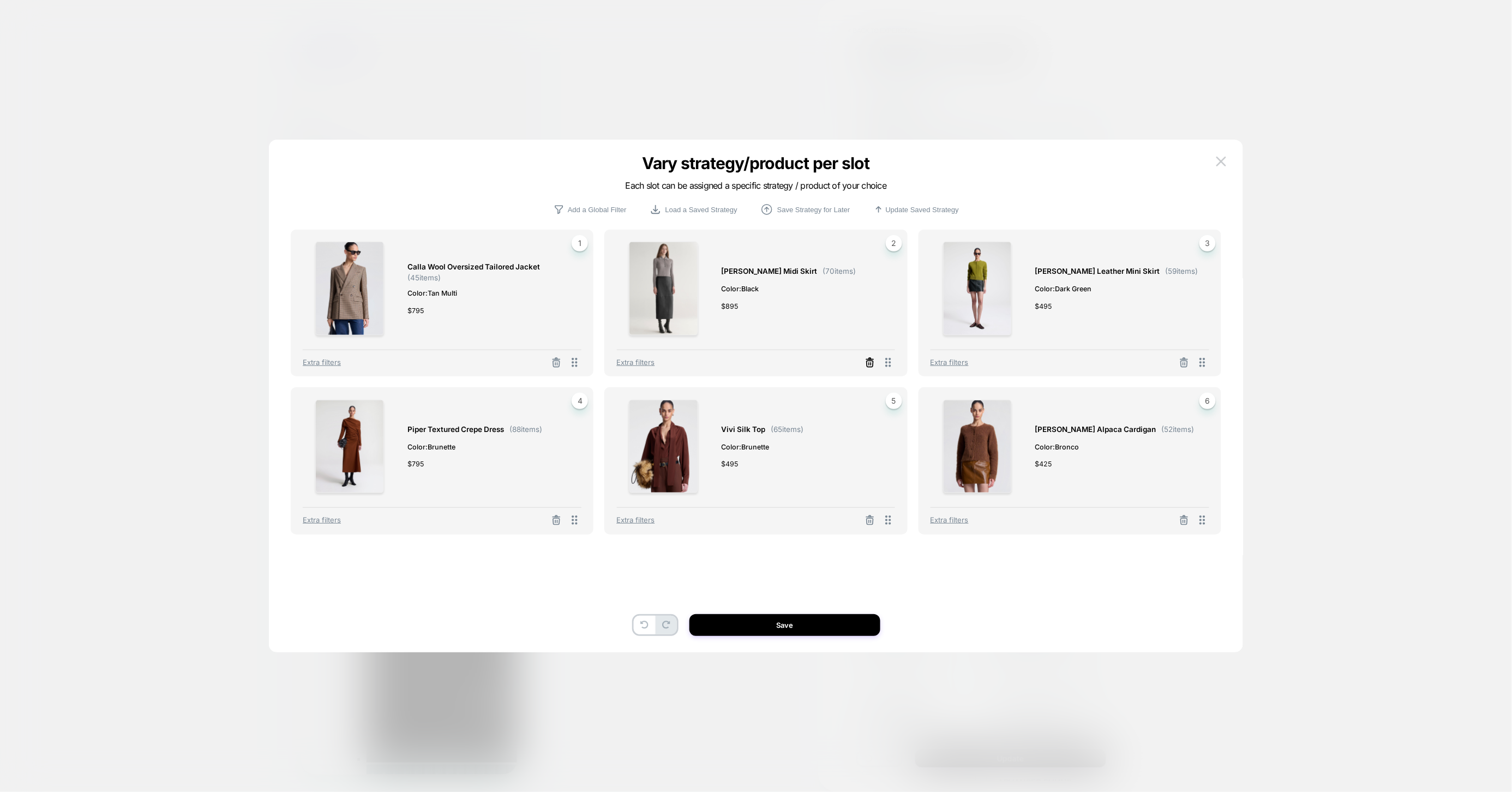
click at [867, 363] on icon at bounding box center [870, 363] width 6 height 6
click at [1186, 365] on icon at bounding box center [1184, 365] width 11 height 11
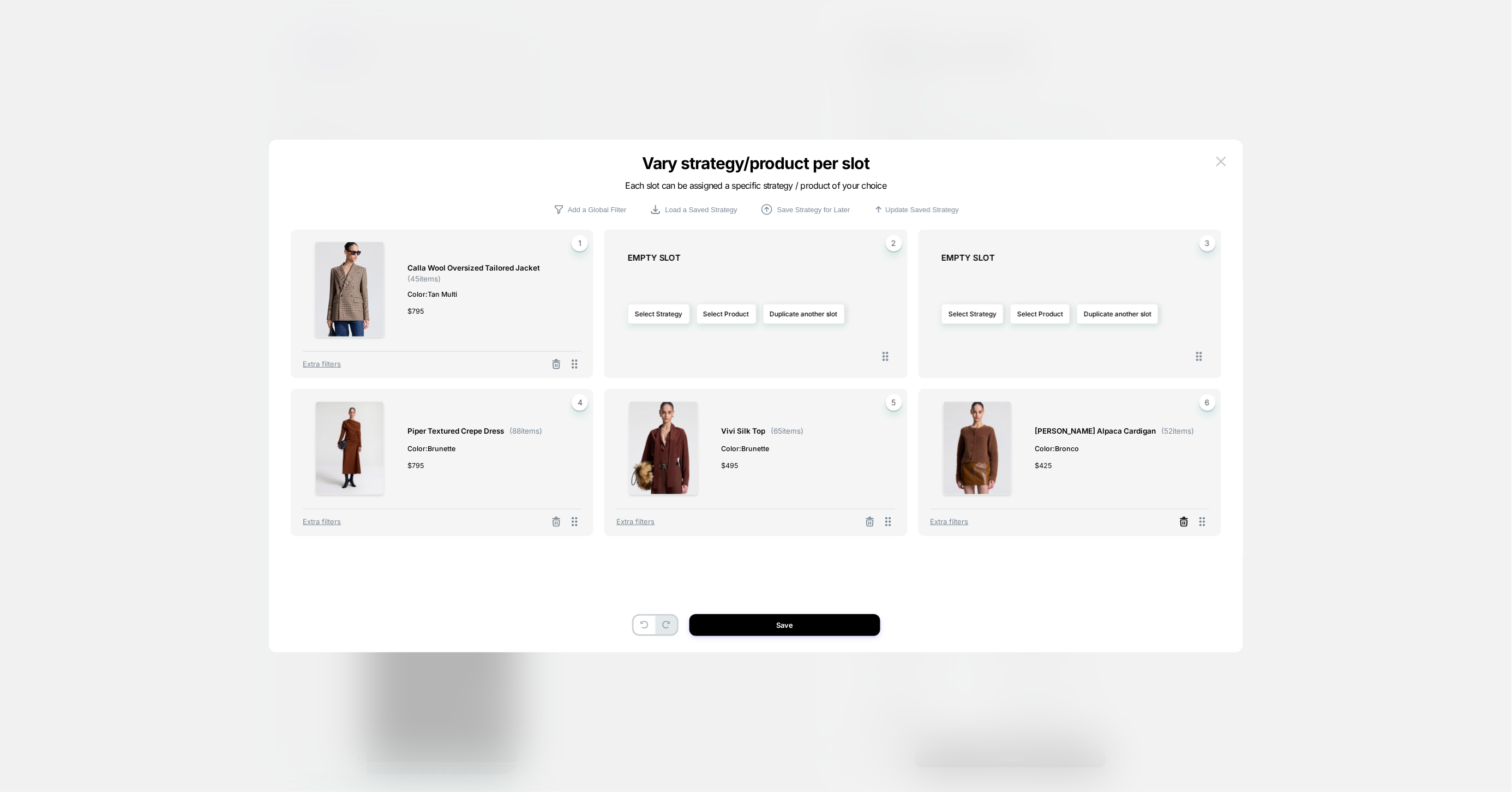
click at [1183, 523] on icon at bounding box center [1184, 522] width 11 height 11
click at [869, 526] on icon at bounding box center [870, 524] width 11 height 11
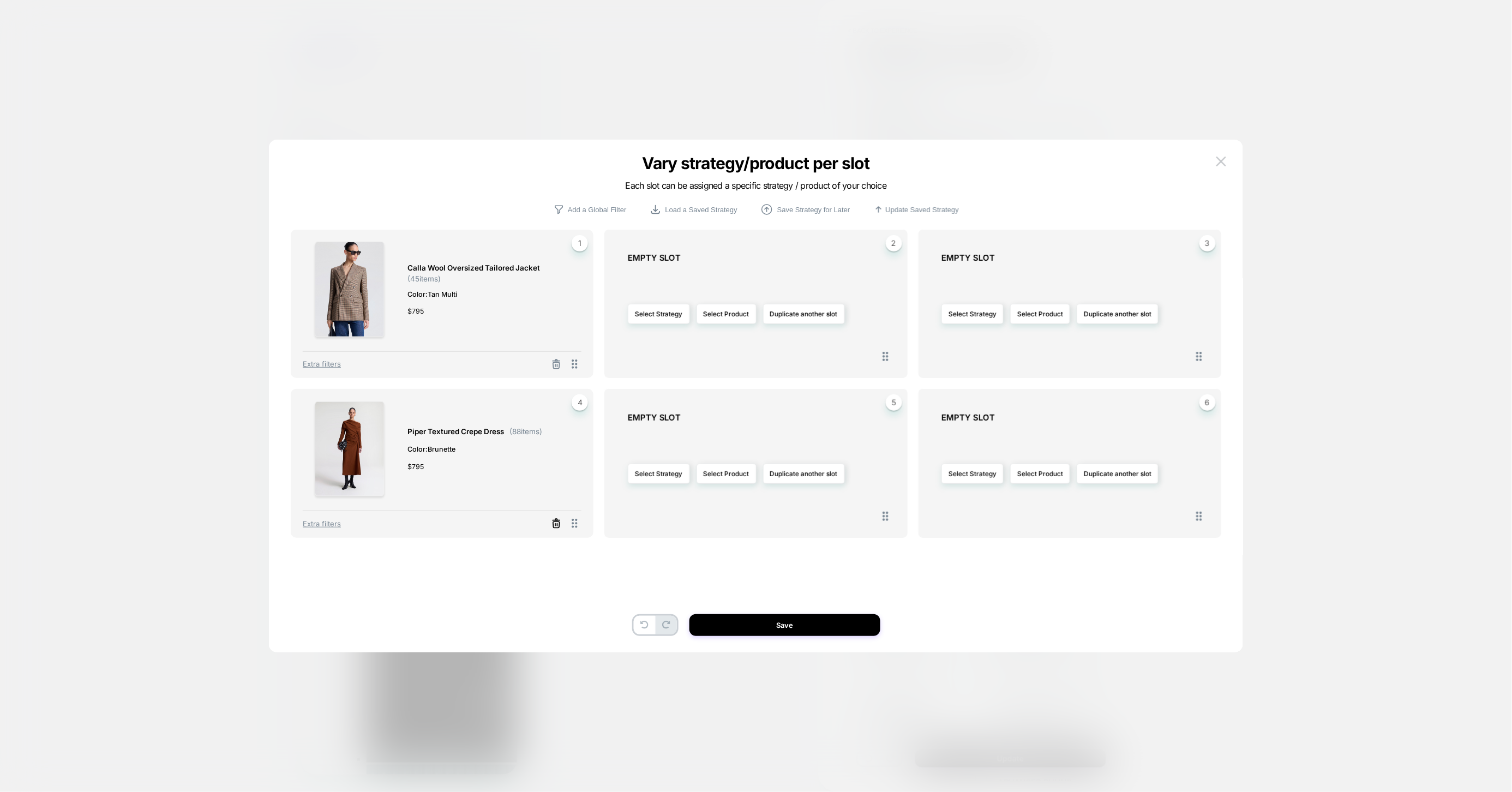
click at [554, 525] on icon at bounding box center [556, 524] width 11 height 11
click at [721, 318] on button "Select Product" at bounding box center [726, 313] width 60 height 20
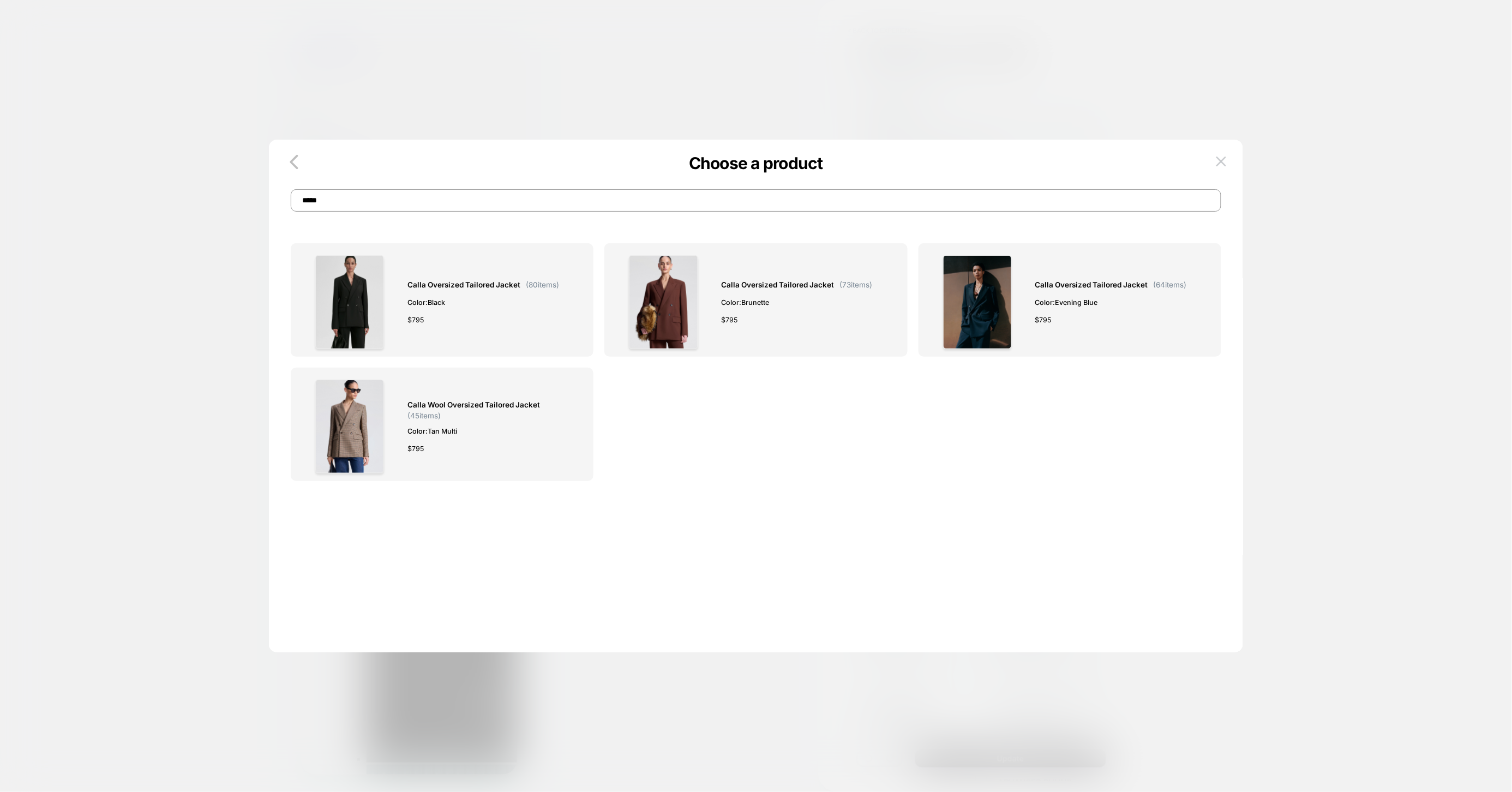
drag, startPoint x: 336, startPoint y: 202, endPoint x: 275, endPoint y: 191, distance: 62.0
click at [275, 191] on div "Choose a product *****" at bounding box center [755, 189] width 974 height 45
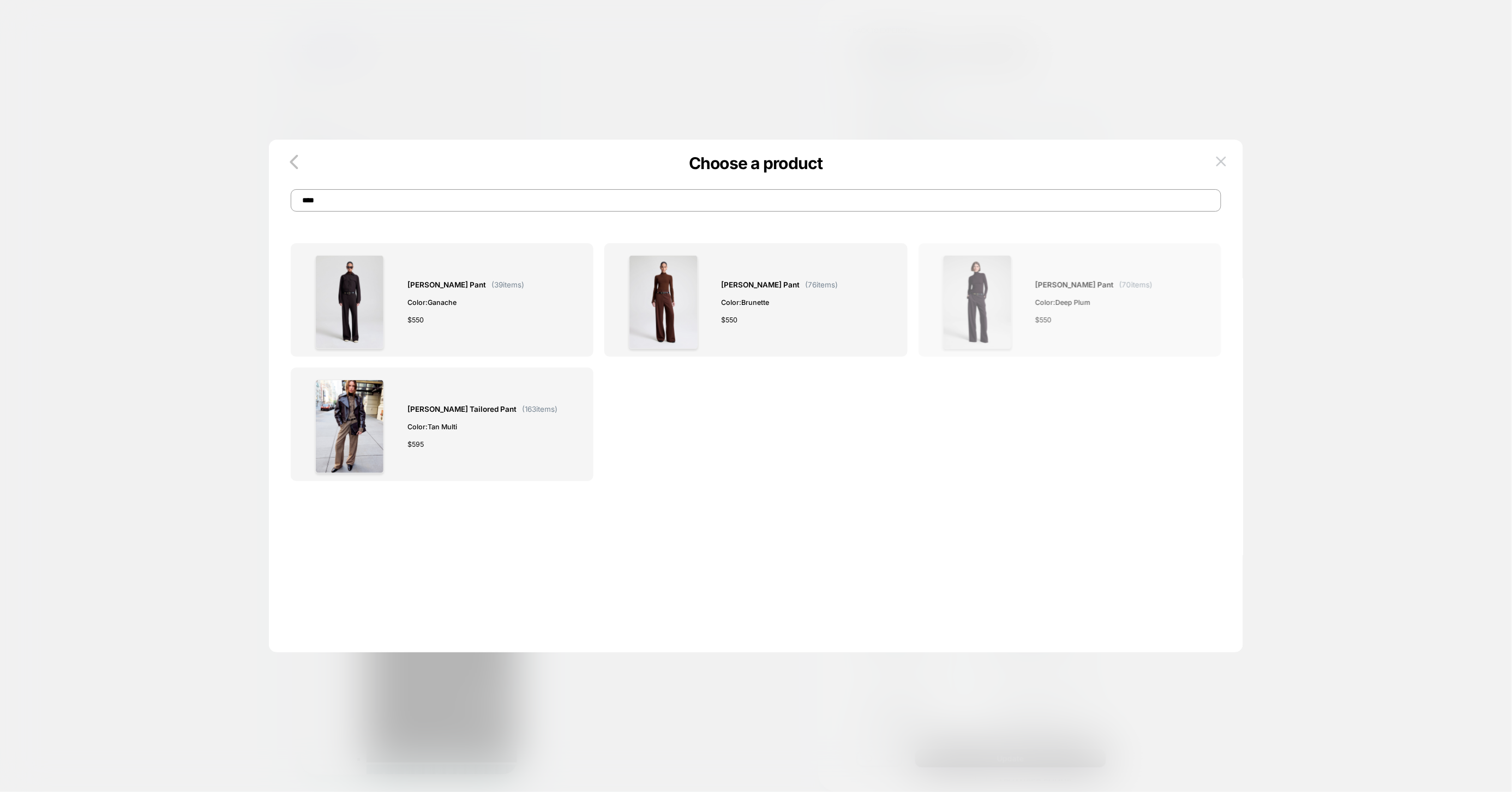
type input "****"
click at [1055, 302] on span "Color: Deep Plum" at bounding box center [1094, 302] width 117 height 12
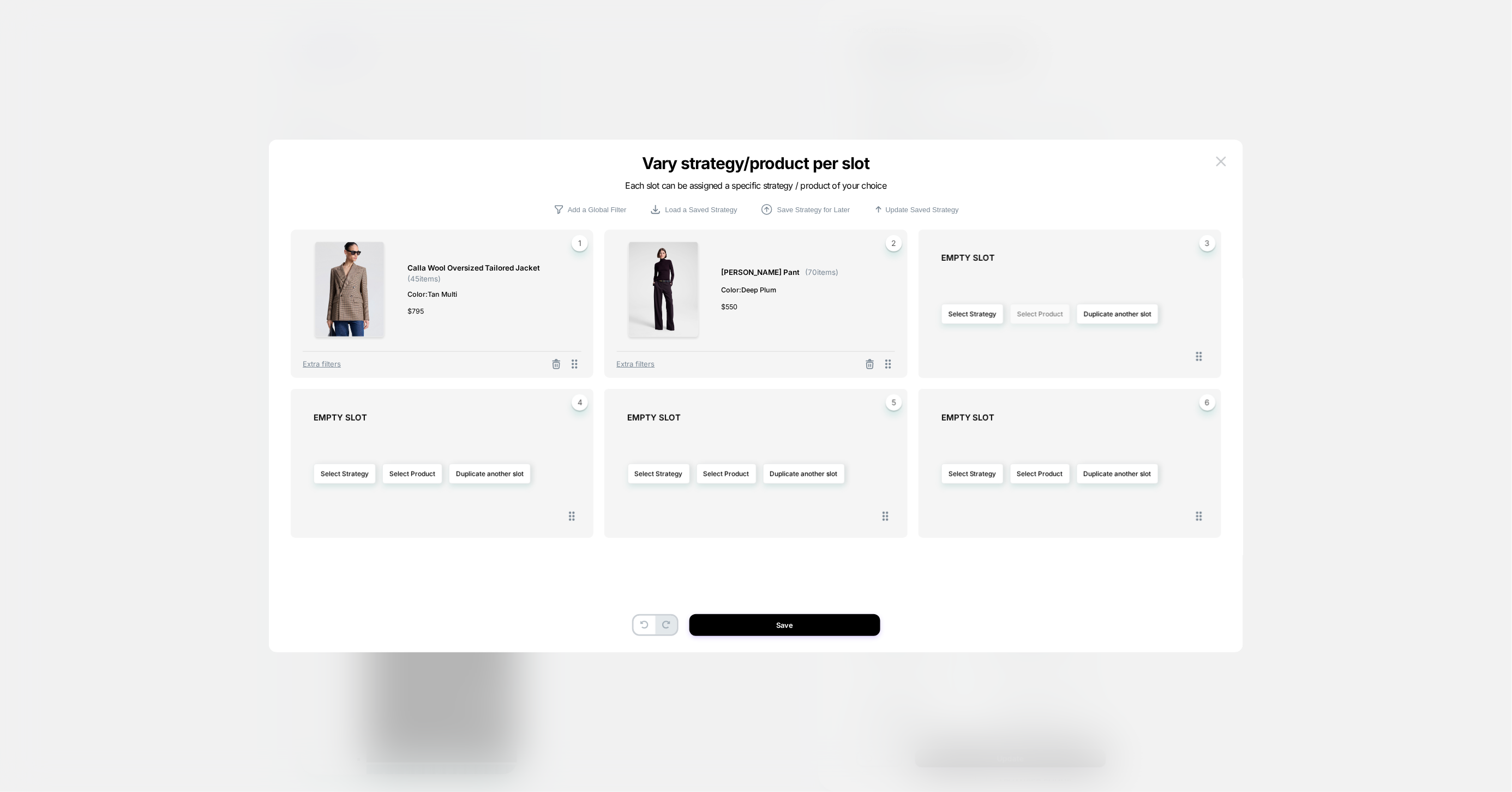
click at [1042, 317] on button "Select Product" at bounding box center [1040, 313] width 60 height 20
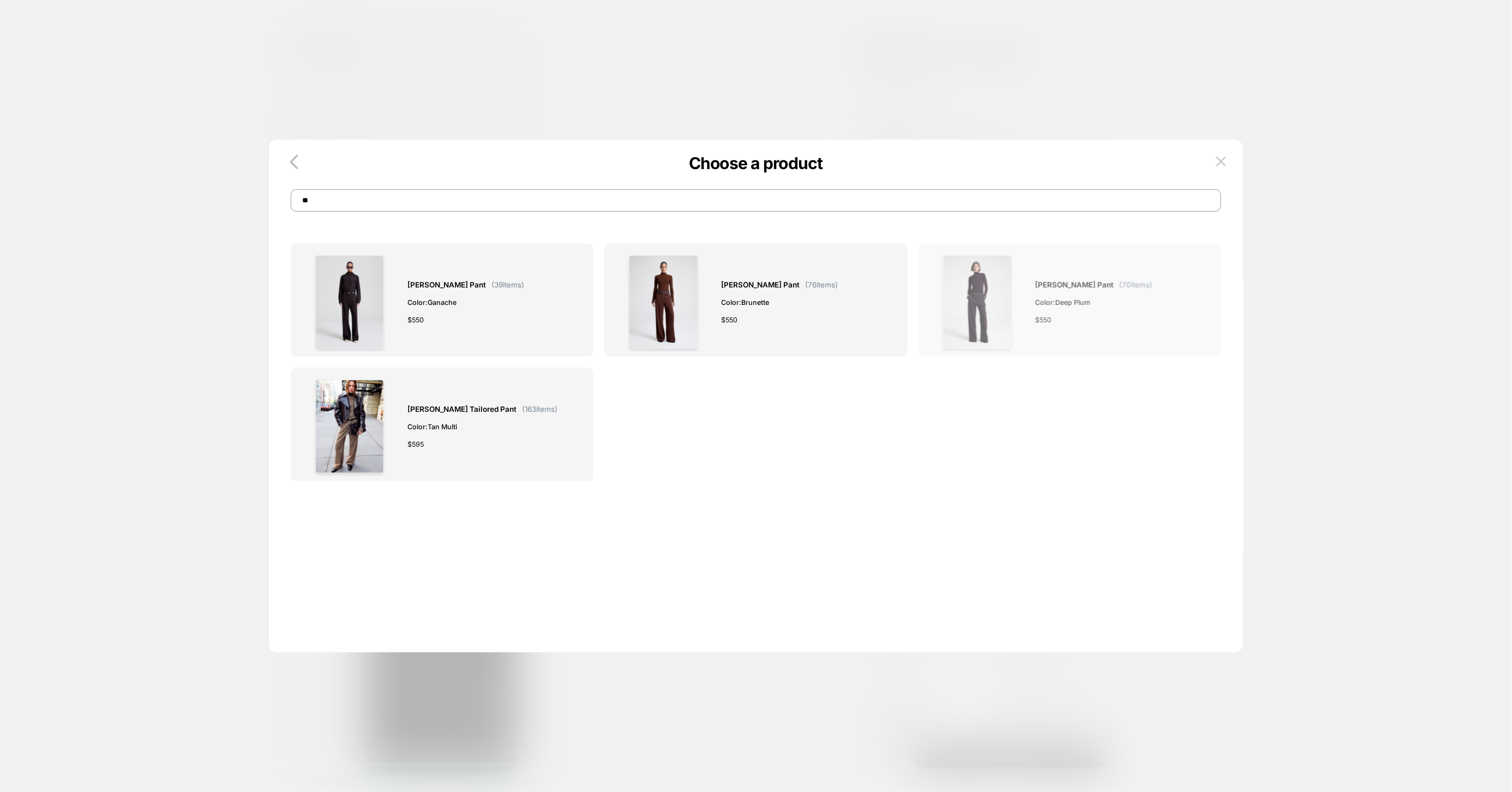
type input "*"
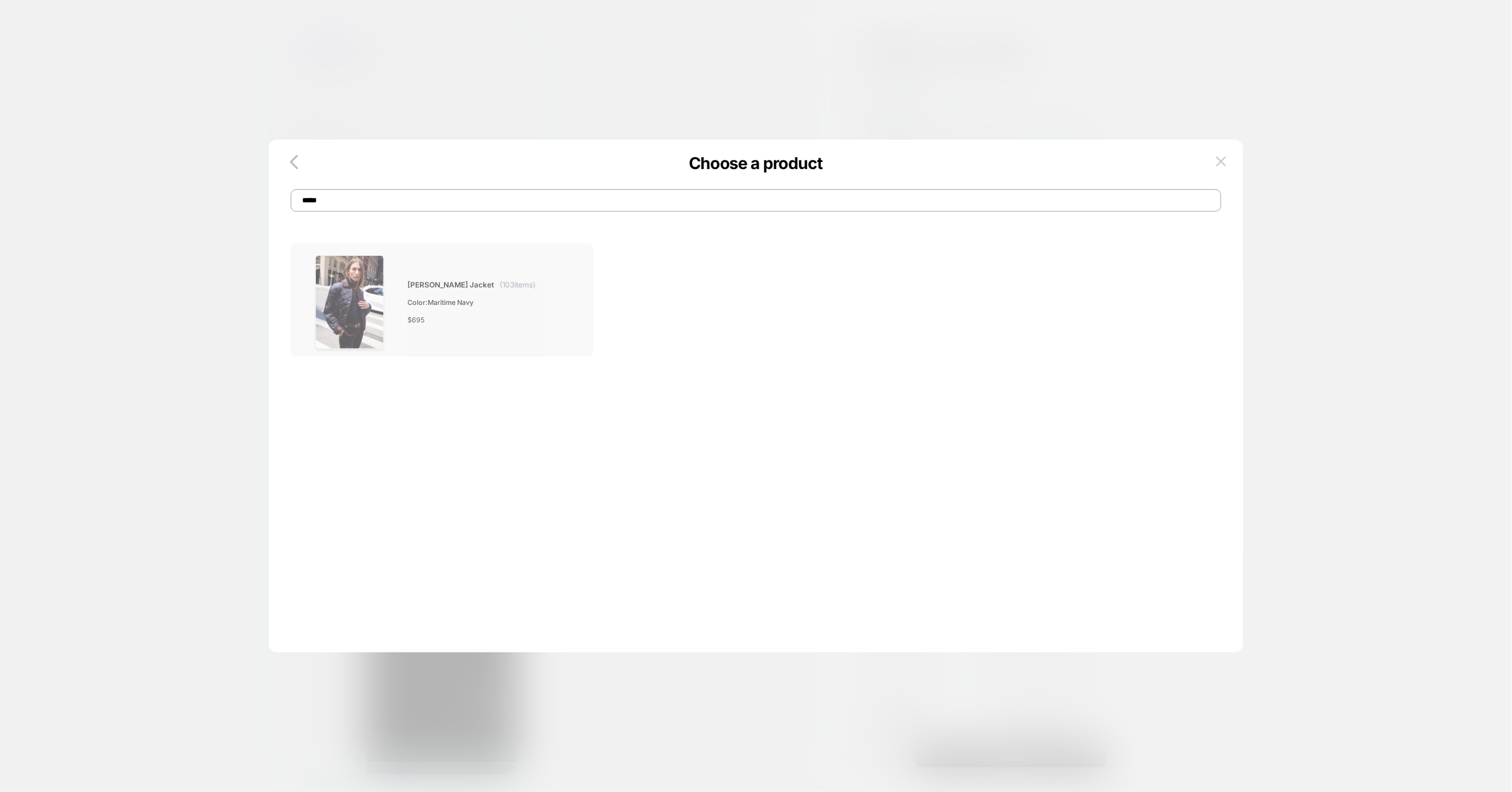
type input "*****"
click at [540, 304] on div "[PERSON_NAME] Jacket ( 103 items) Color: Maritime Navy $ 695" at bounding box center [442, 302] width 279 height 94
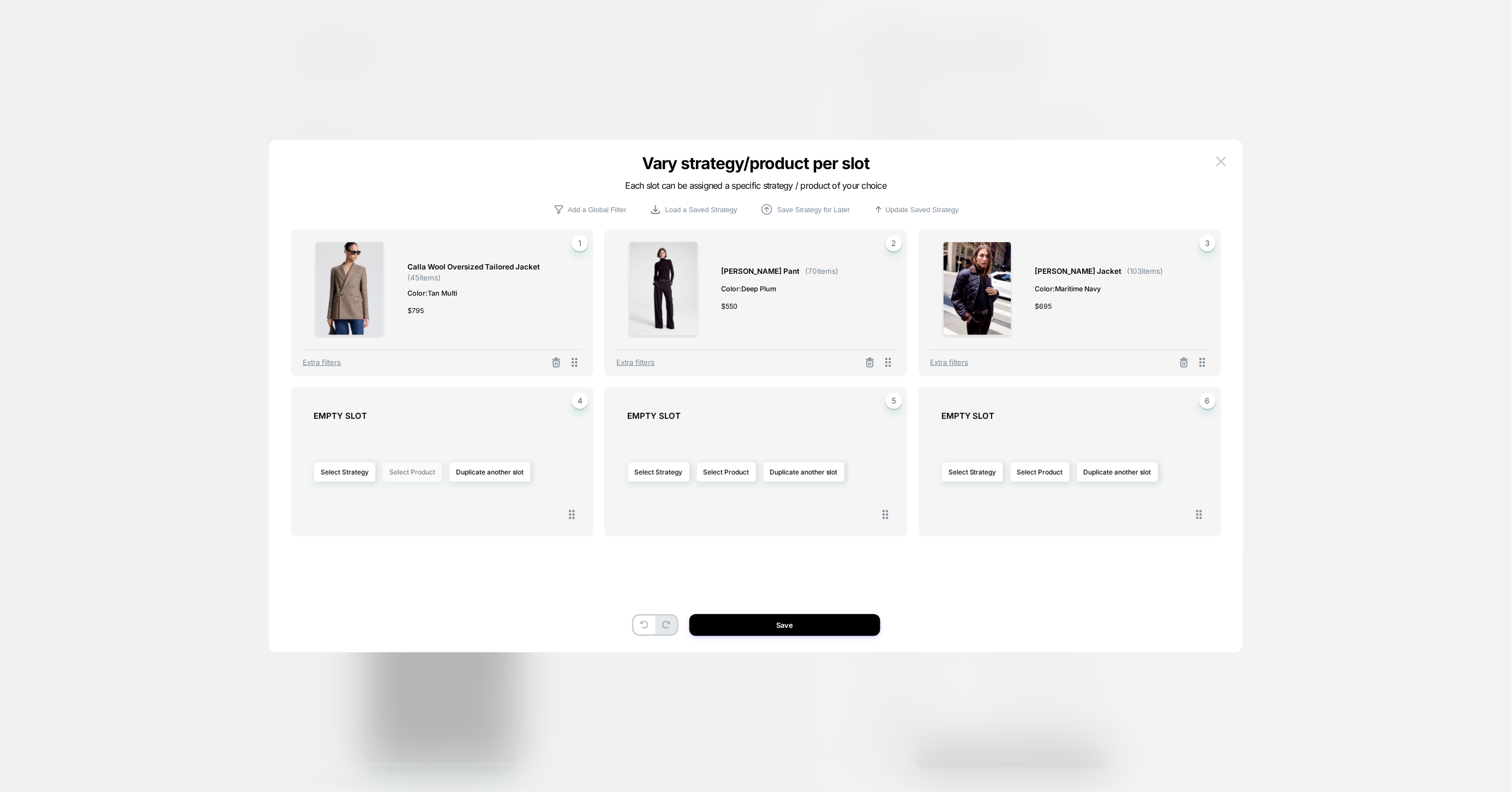
click at [399, 480] on button "Select Product" at bounding box center [412, 472] width 60 height 20
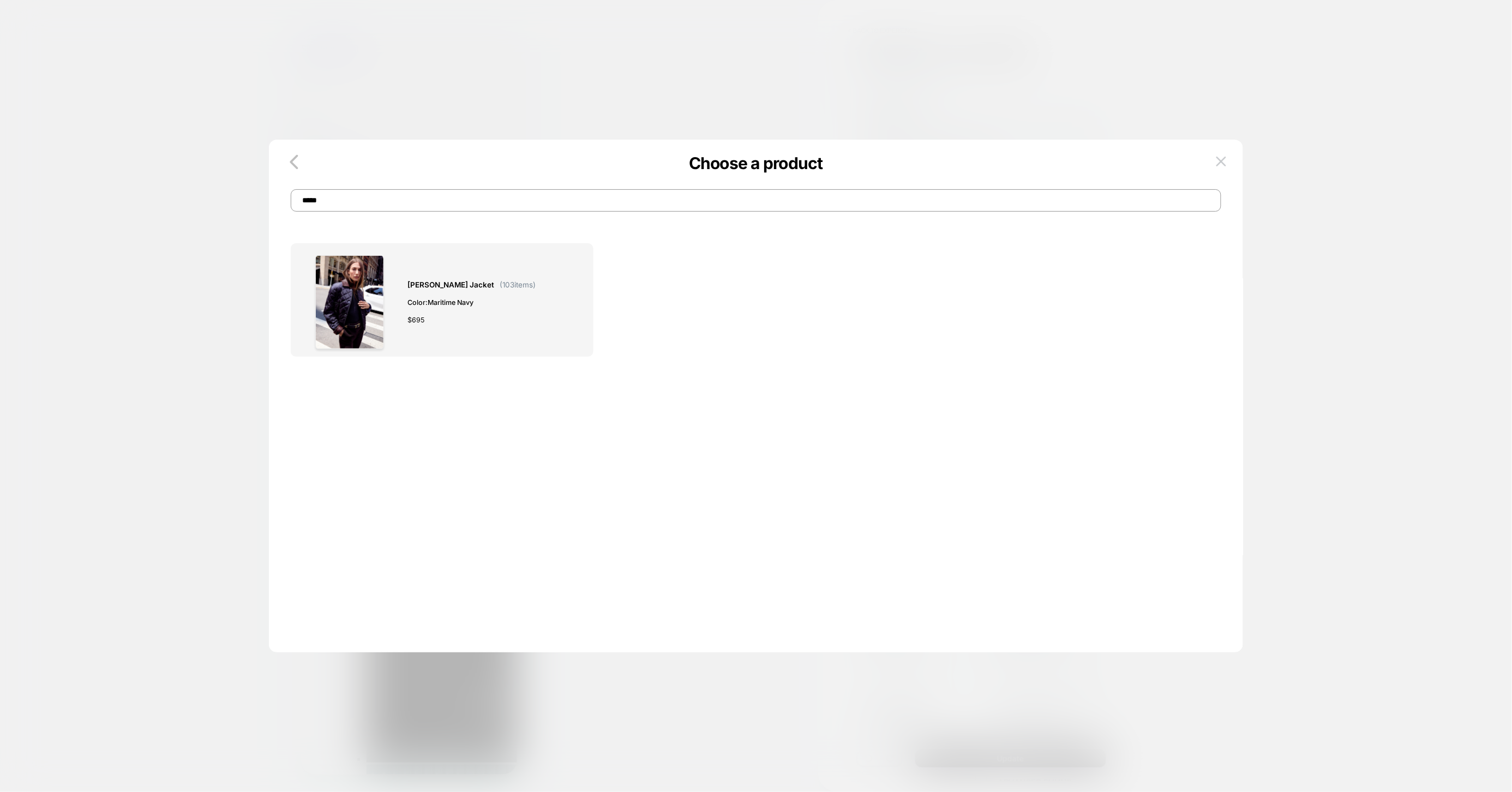
drag, startPoint x: 327, startPoint y: 199, endPoint x: 271, endPoint y: 196, distance: 56.1
click at [271, 196] on div "Choose a product *****" at bounding box center [755, 189] width 974 height 45
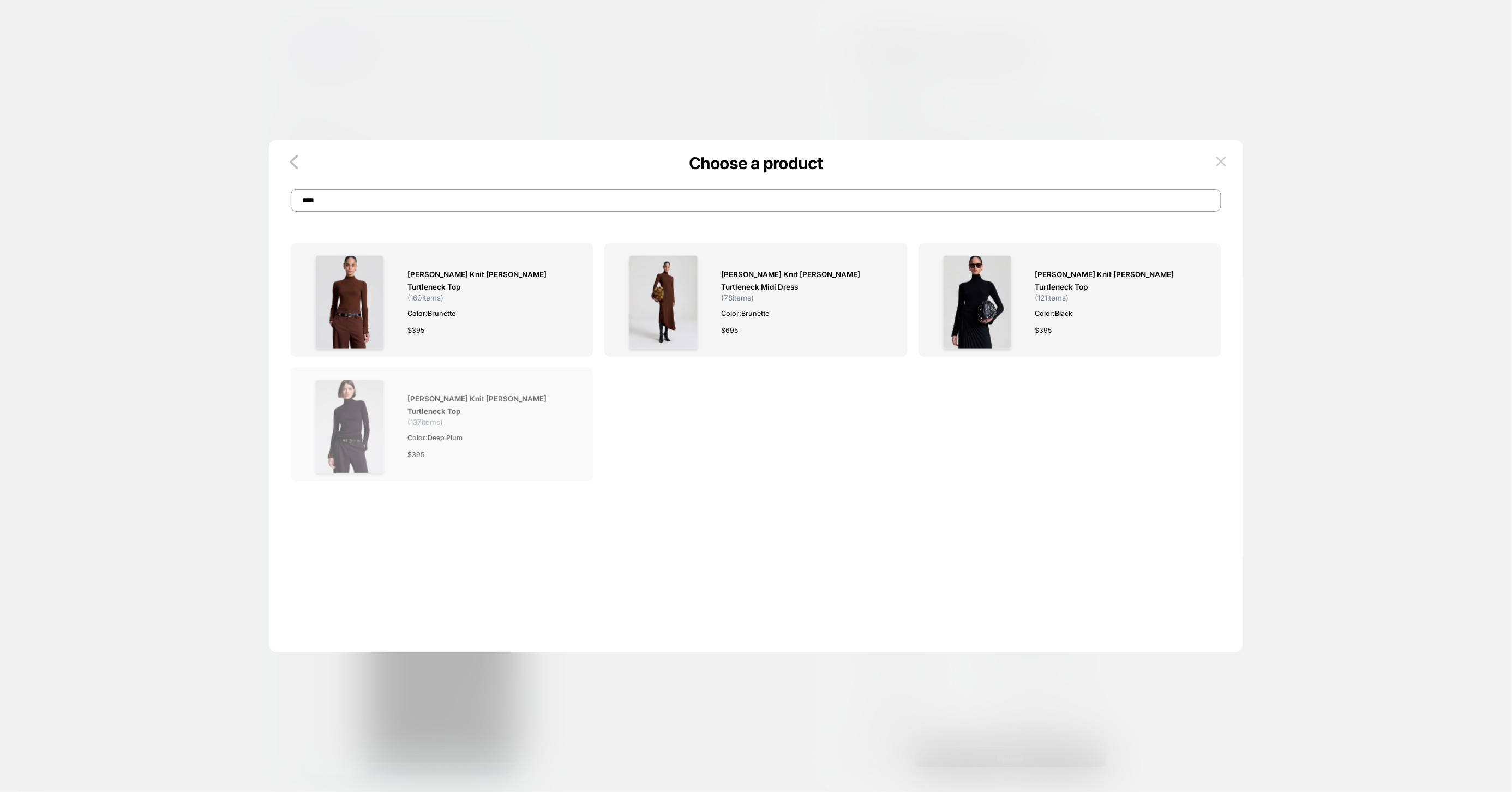
type input "****"
click at [394, 453] on div at bounding box center [349, 427] width 94 height 94
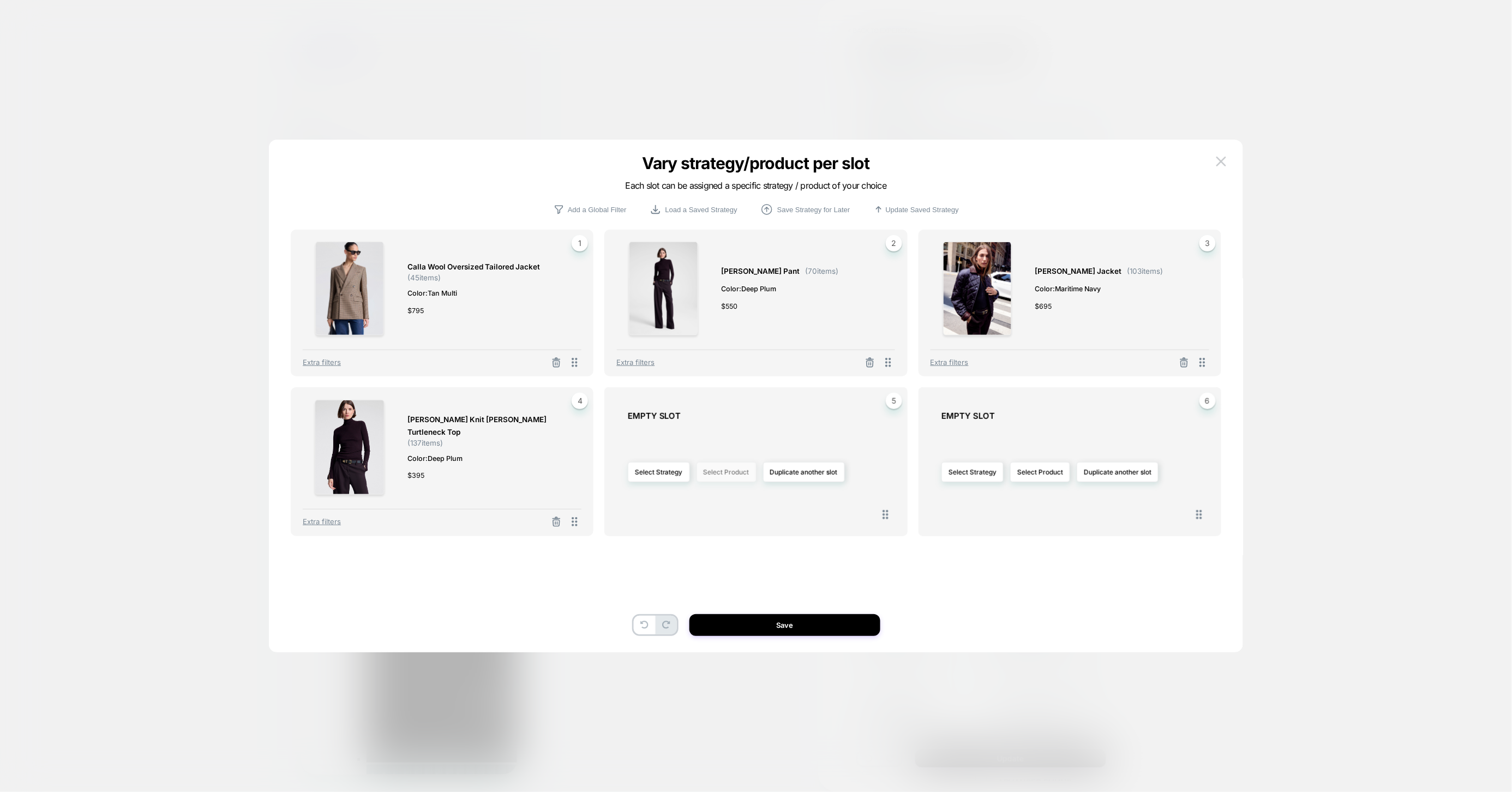
click at [716, 479] on button "Select Product" at bounding box center [726, 472] width 60 height 20
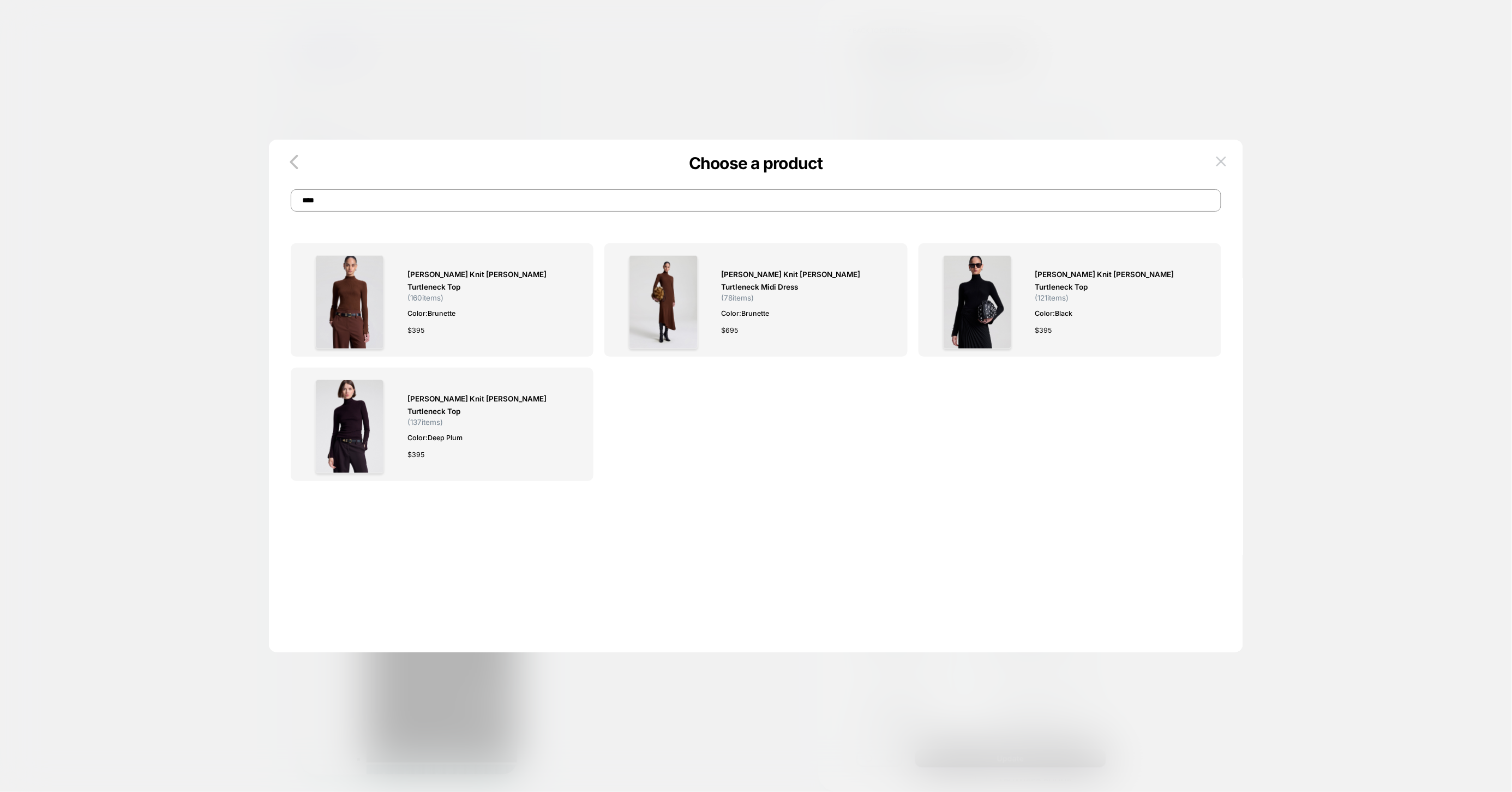
drag, startPoint x: 464, startPoint y: 201, endPoint x: 246, endPoint y: 179, distance: 219.1
click at [853, 445] on div "Choose a product **** [PERSON_NAME] Knit [PERSON_NAME] Turtleneck Top ( 160 ite…" at bounding box center [981, 682] width 255 height 474
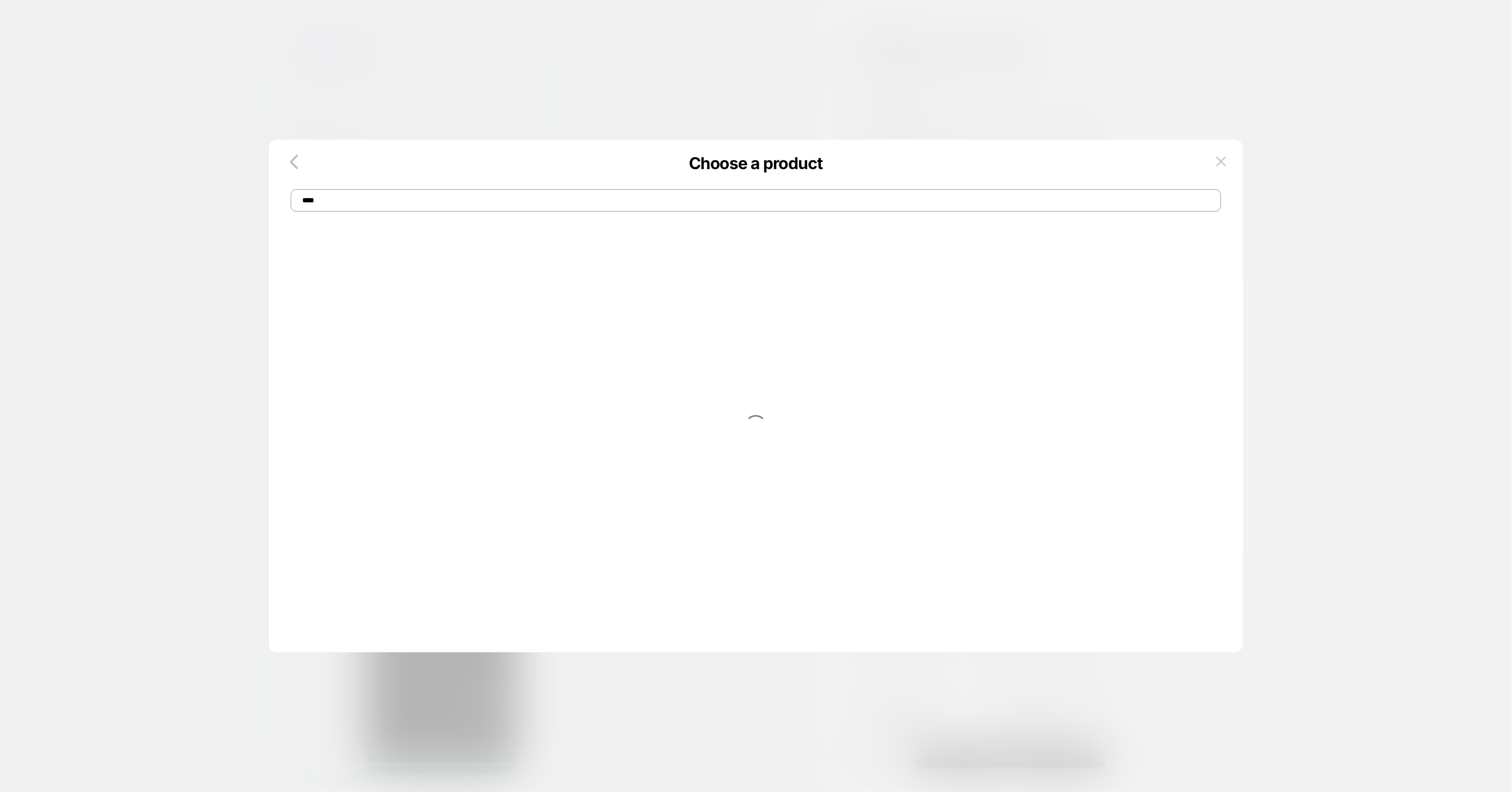
type input "****"
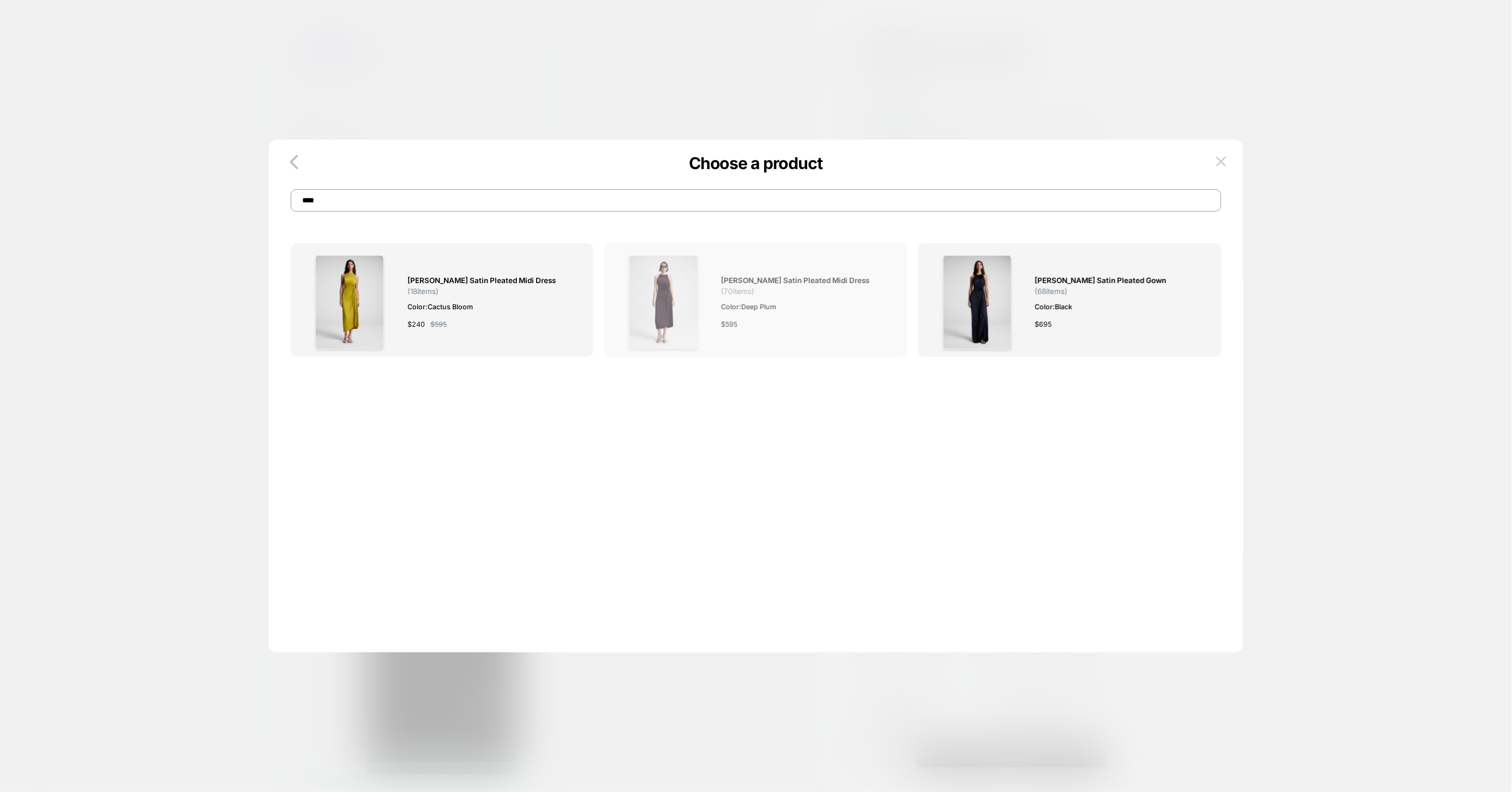
click at [796, 307] on span "Color: Deep Plum" at bounding box center [802, 307] width 163 height 12
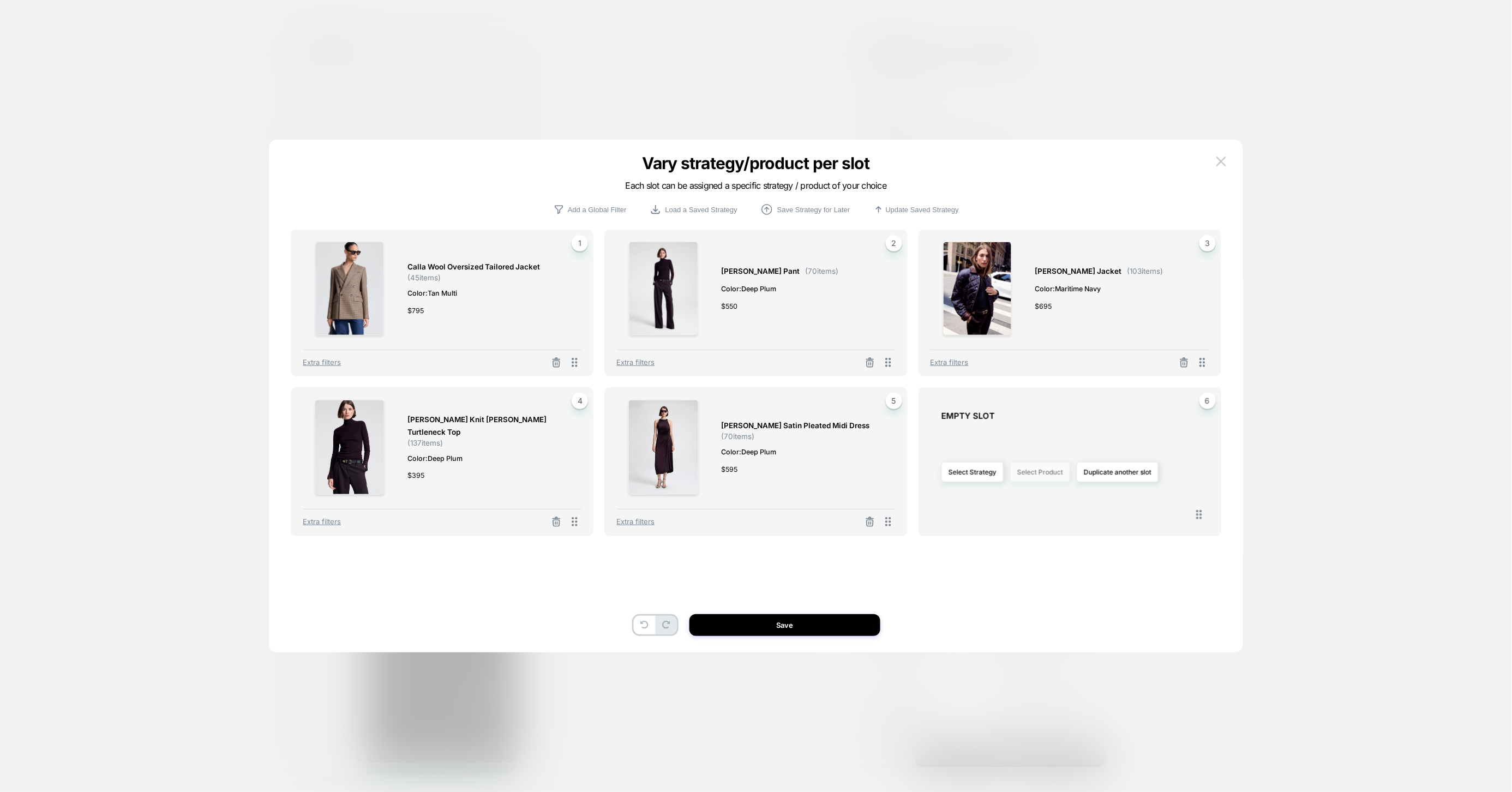
click at [1032, 472] on button "Select Product" at bounding box center [1040, 472] width 60 height 20
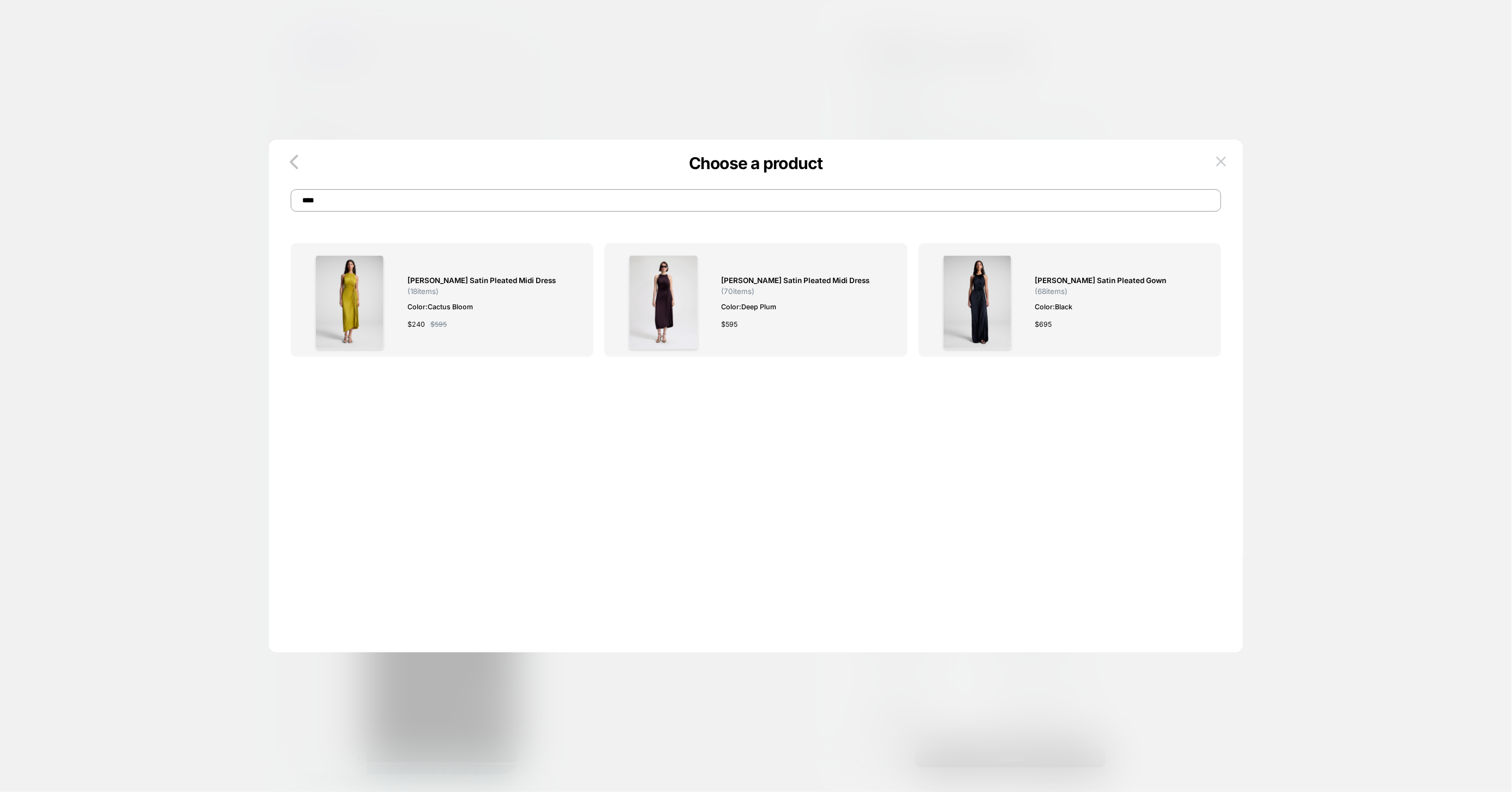
drag, startPoint x: 384, startPoint y: 202, endPoint x: 290, endPoint y: 204, distance: 94.0
click at [290, 204] on div "Choose a product ****" at bounding box center [755, 189] width 974 height 45
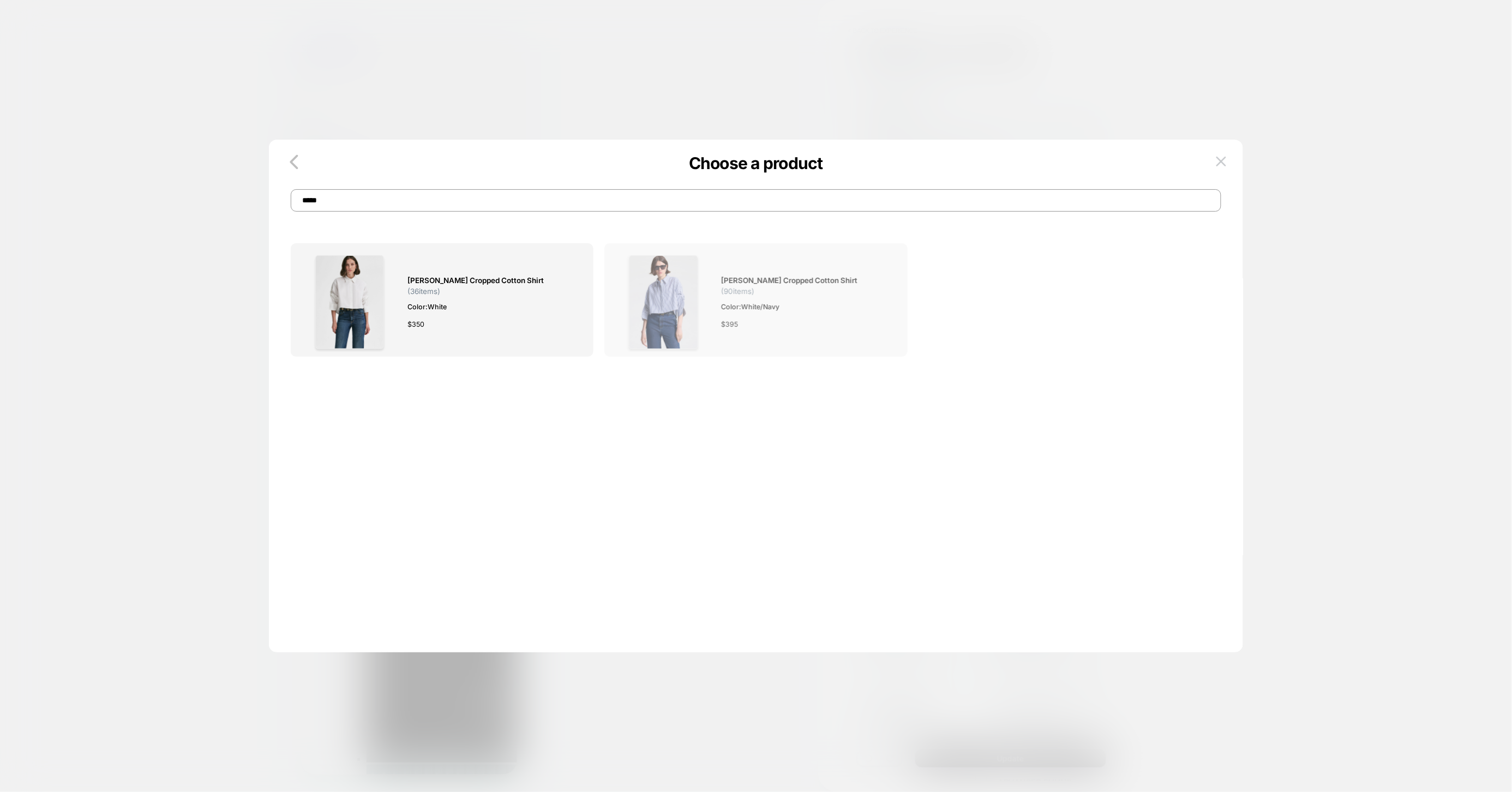
type input "*****"
click at [721, 305] on span "Color: White/Navy" at bounding box center [802, 307] width 163 height 12
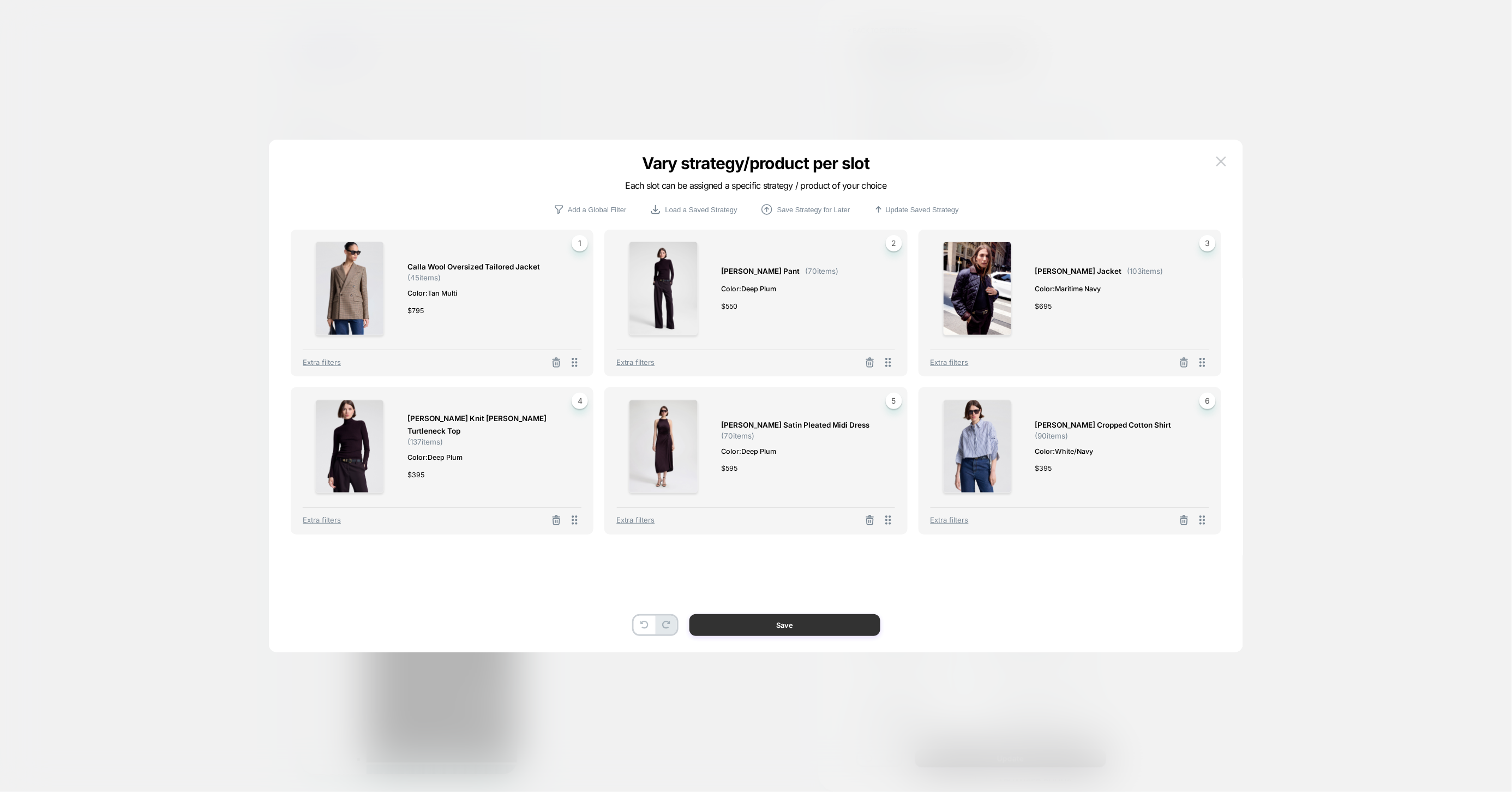
click at [828, 621] on button "Save" at bounding box center [785, 626] width 191 height 22
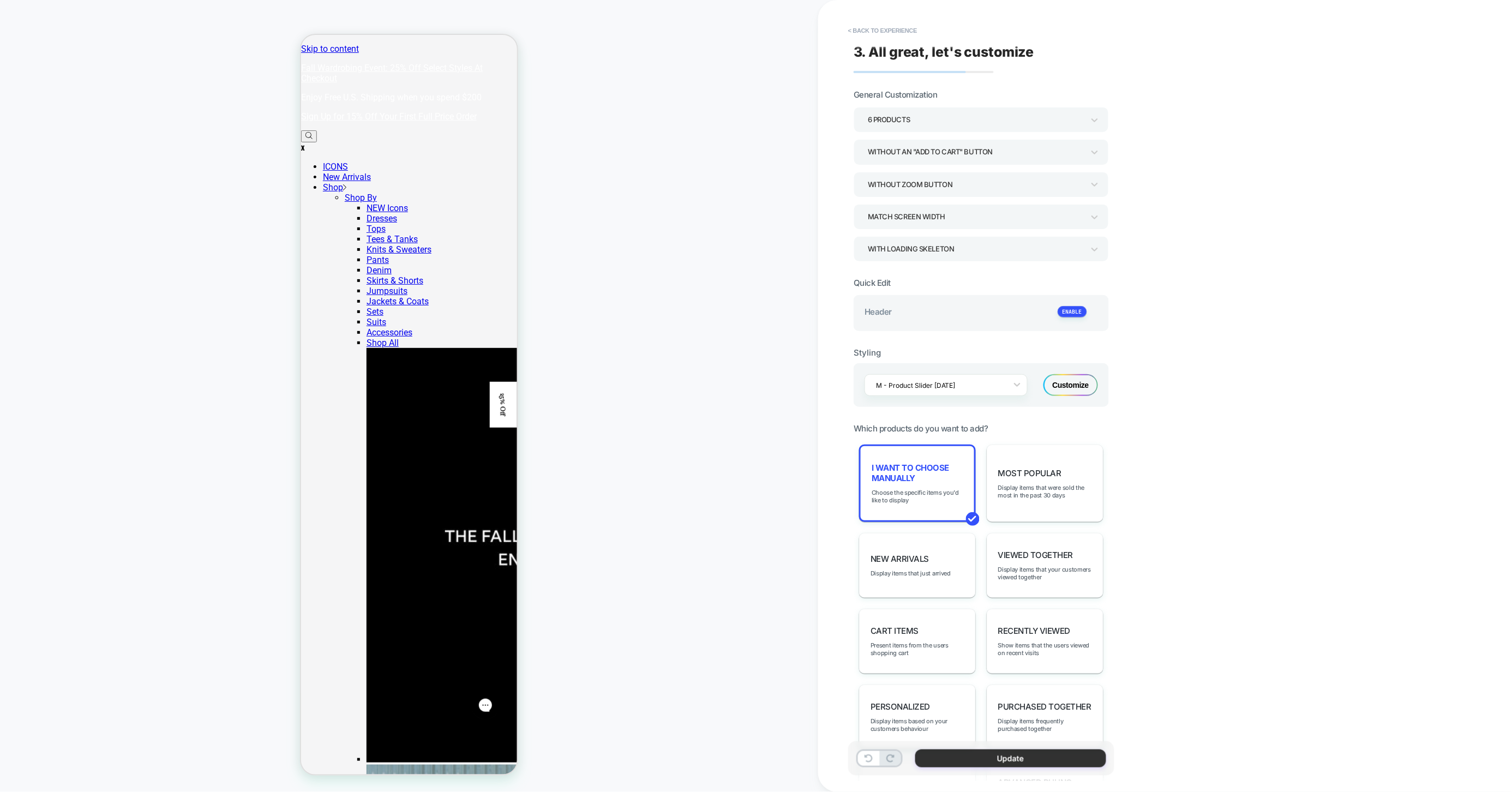
click at [973, 762] on button "Update" at bounding box center [1011, 759] width 191 height 18
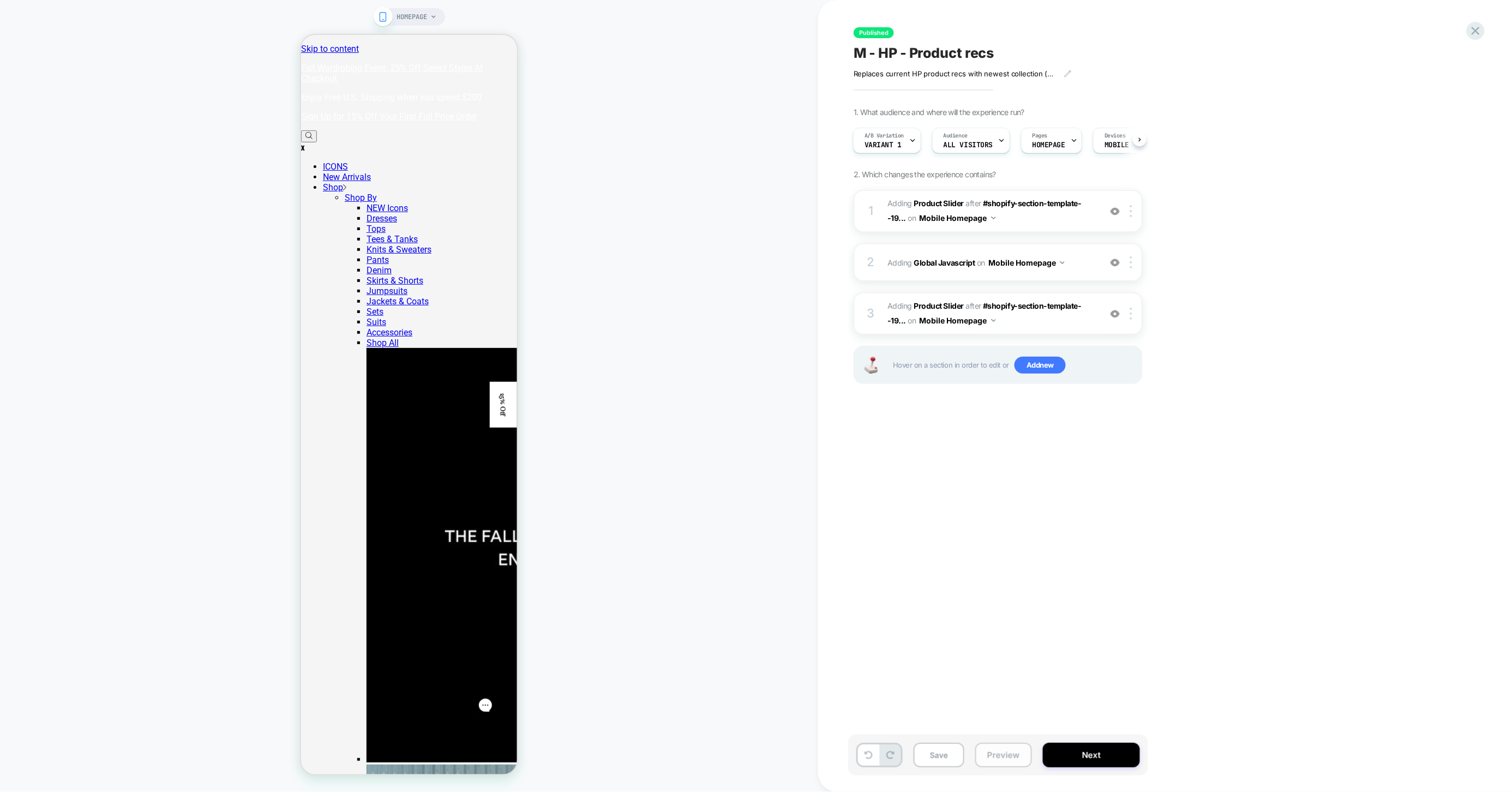
click at [999, 757] on button "Preview" at bounding box center [1004, 755] width 57 height 25
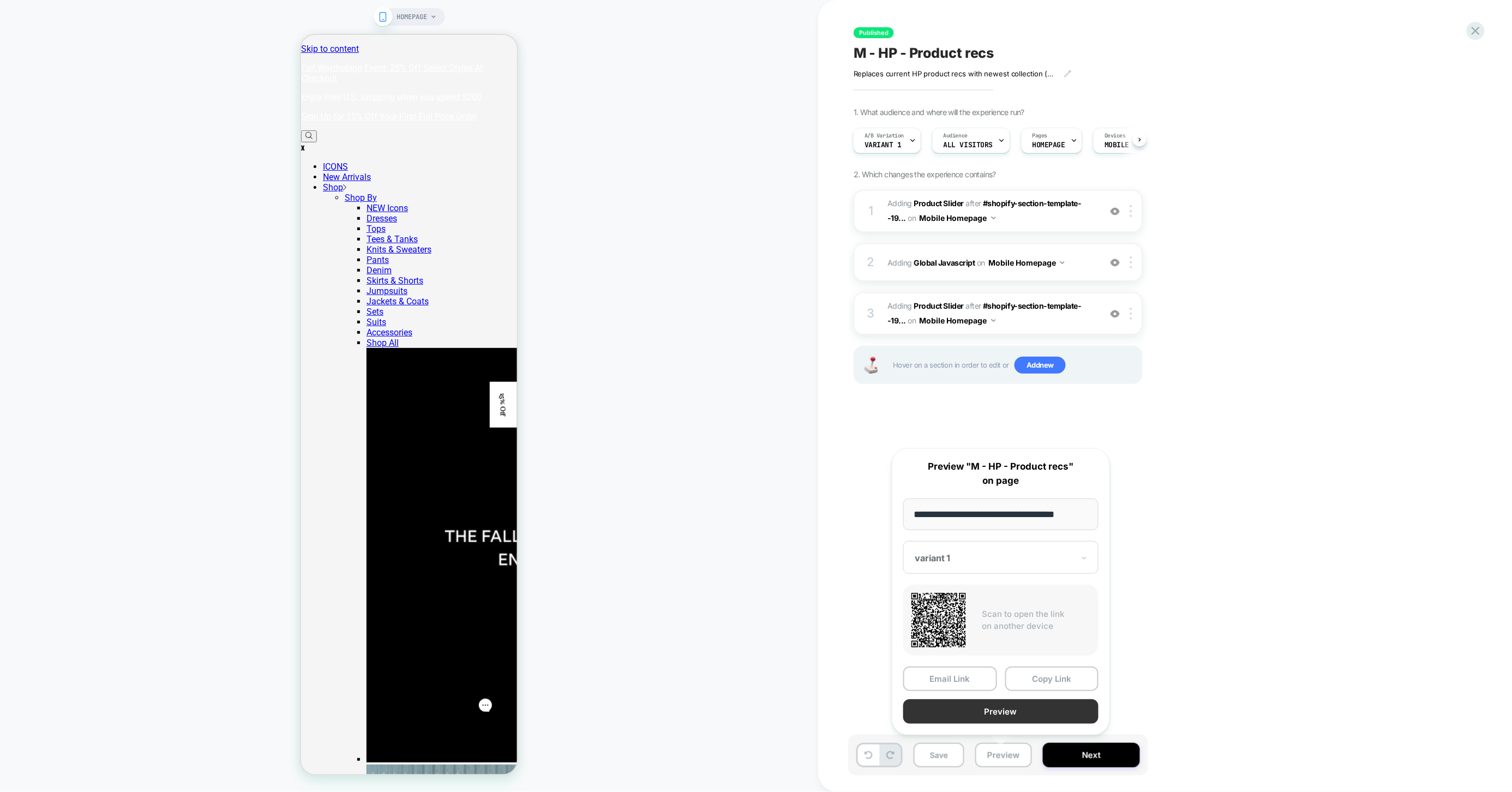
click at [1017, 713] on button "Preview" at bounding box center [1000, 712] width 195 height 25
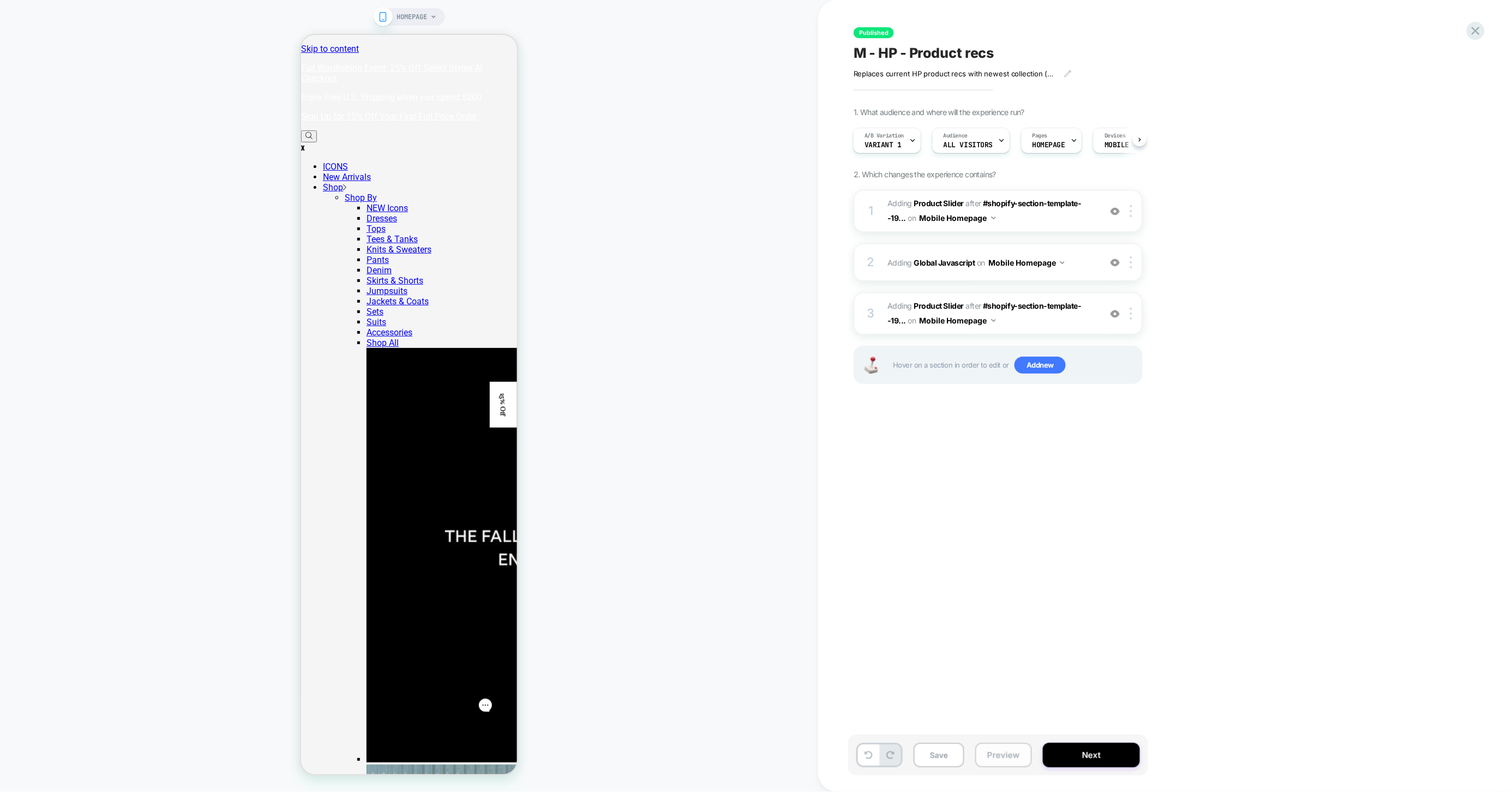
click at [993, 754] on button "Preview" at bounding box center [1004, 755] width 57 height 25
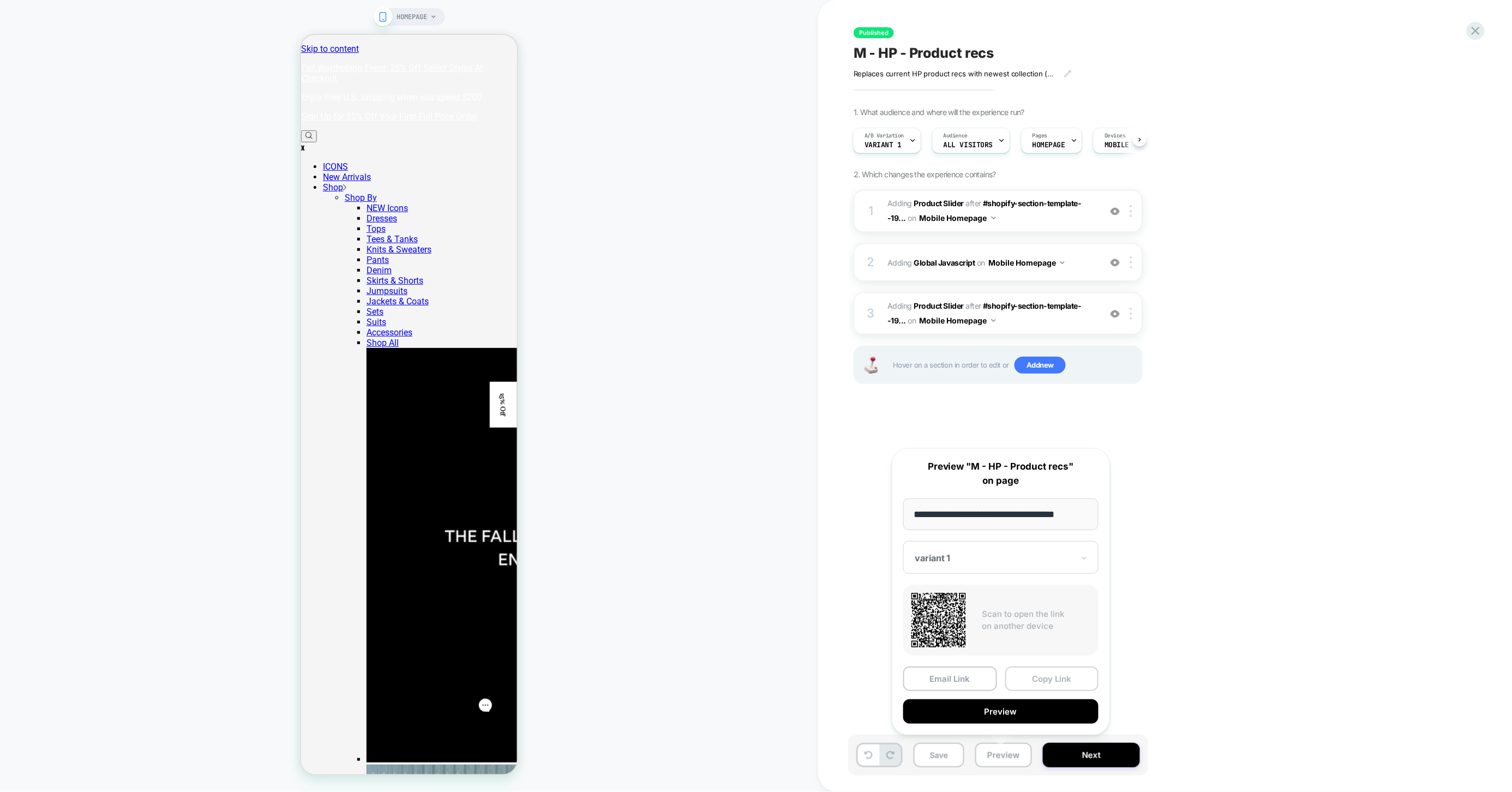
click at [1047, 675] on button "Copy Link" at bounding box center [1052, 679] width 94 height 25
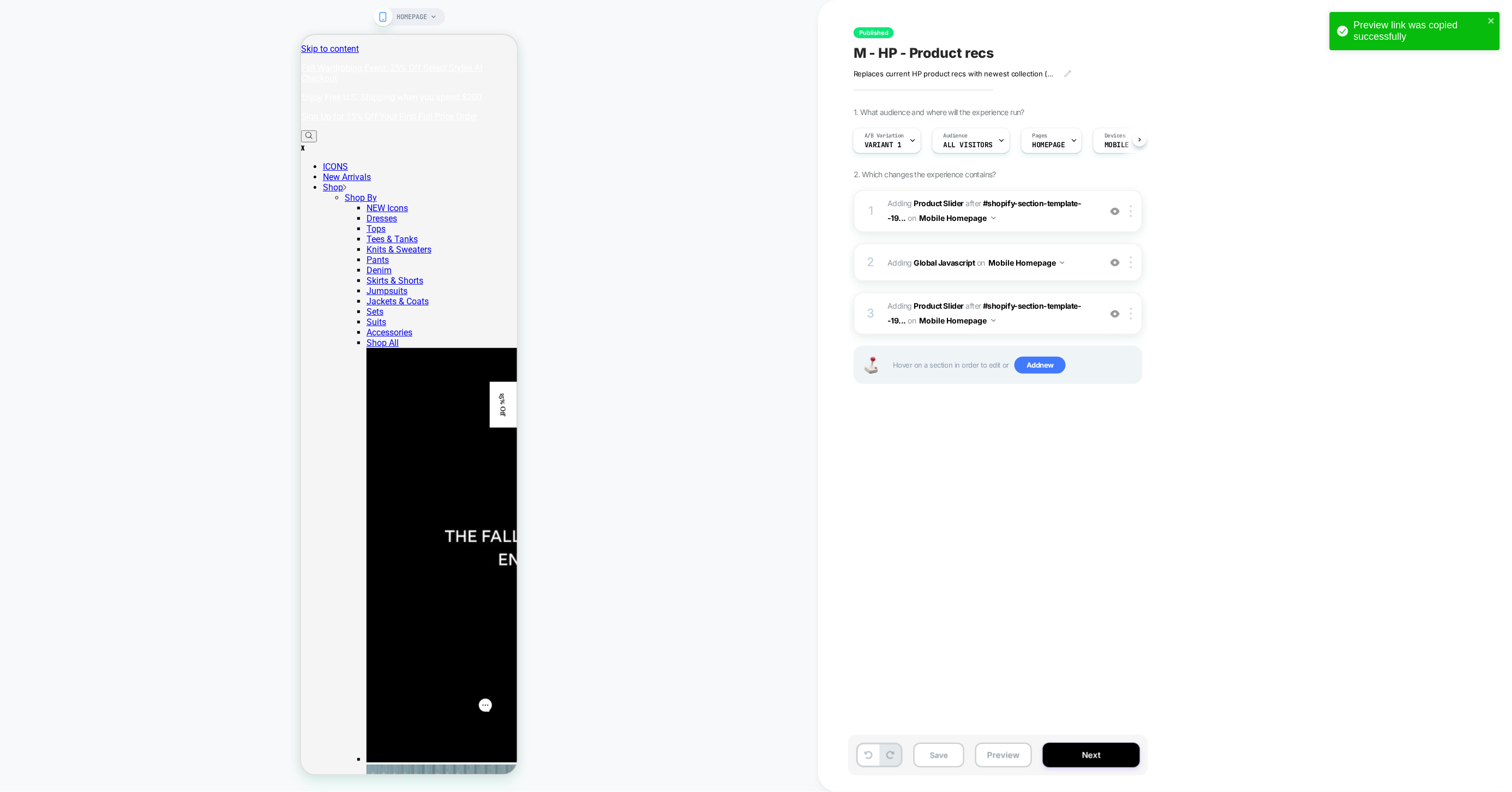
click at [1250, 744] on div "Save Preview Next" at bounding box center [1058, 760] width 409 height 52
click at [1489, 22] on icon "close" at bounding box center [1491, 21] width 8 height 9
click at [1475, 36] on icon at bounding box center [1475, 30] width 14 height 15
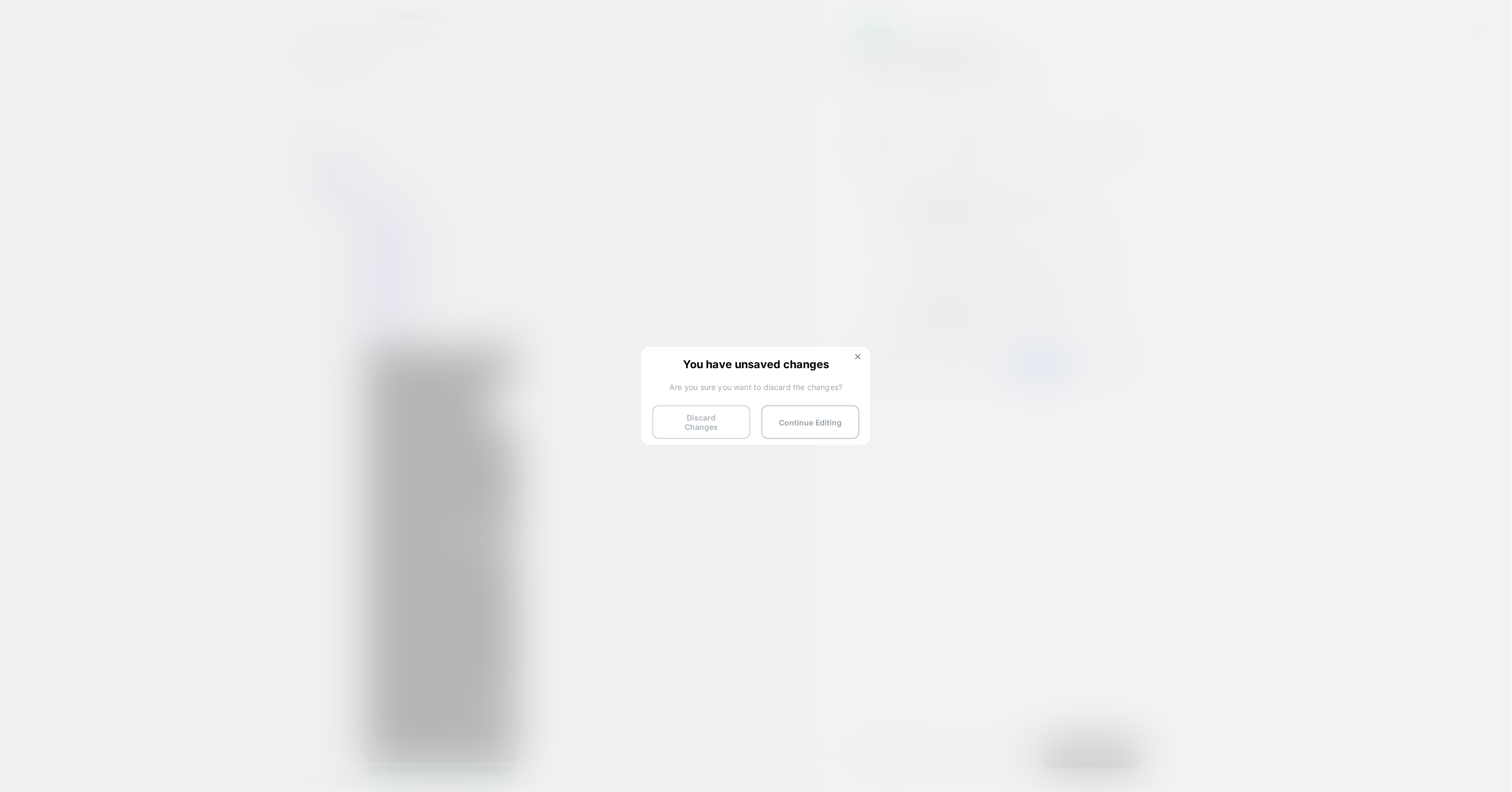
click at [708, 414] on button "Discard Changes" at bounding box center [701, 422] width 98 height 34
